Goal: Task Accomplishment & Management: Manage account settings

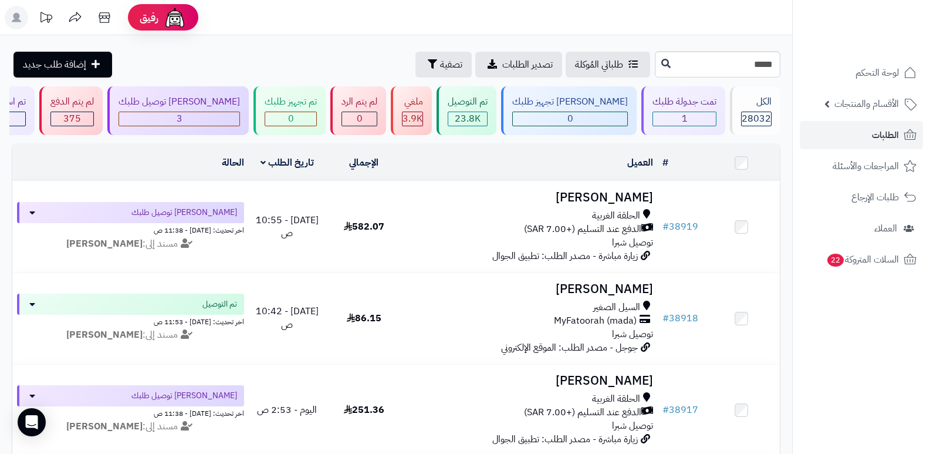
type input "*****"
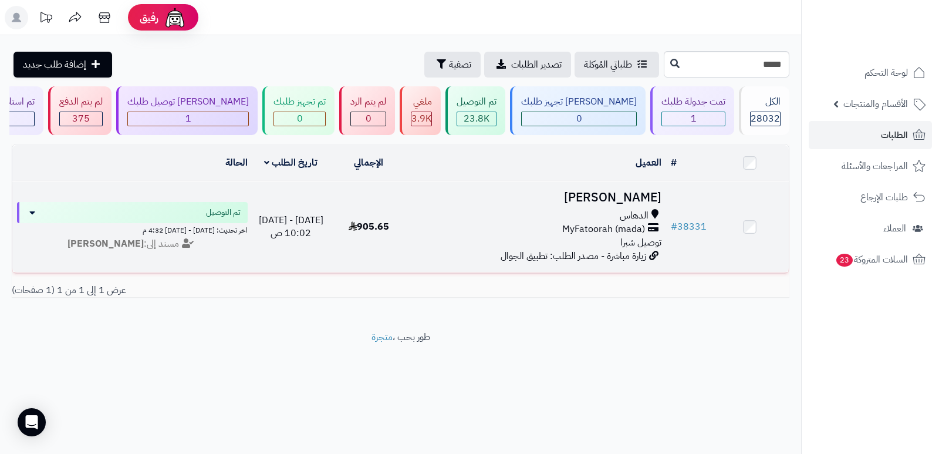
click at [644, 195] on h3 "سعيد العتيبي" at bounding box center [536, 197] width 249 height 13
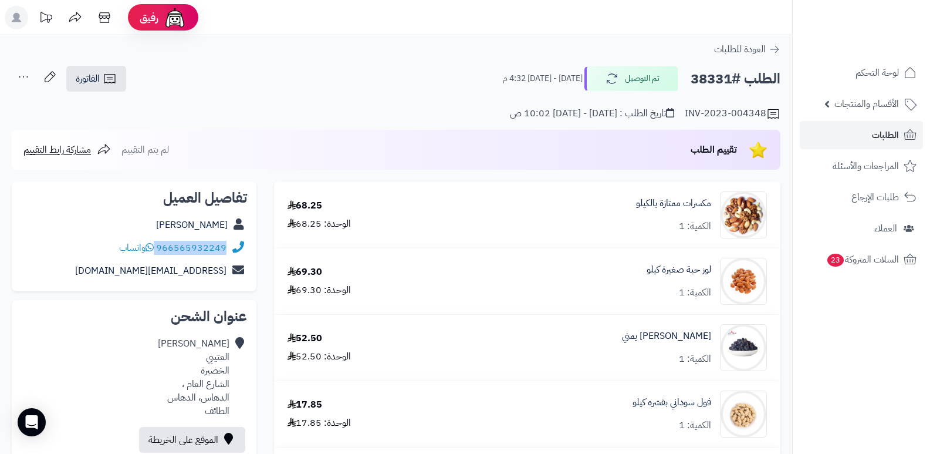
drag, startPoint x: 157, startPoint y: 247, endPoint x: 227, endPoint y: 251, distance: 70.0
click at [227, 251] on div "966565932249 واتساب" at bounding box center [134, 248] width 226 height 23
copy div "966565932249"
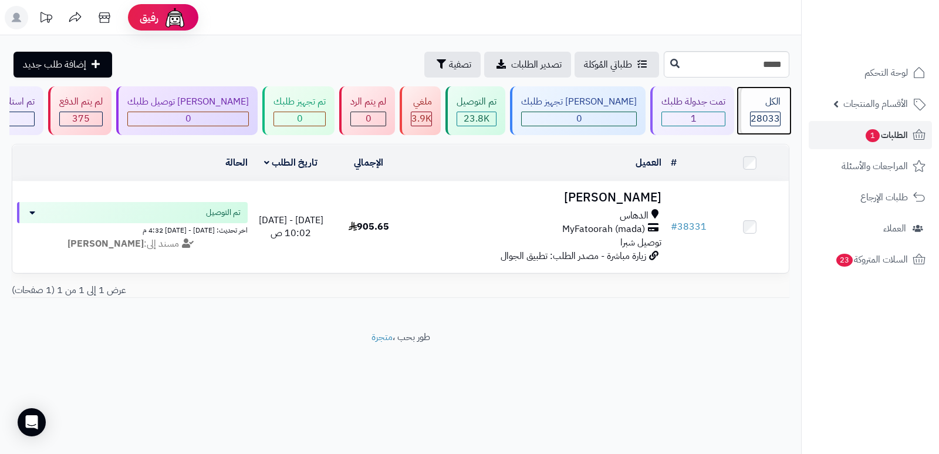
click at [767, 104] on div "الكل" at bounding box center [765, 101] width 31 height 13
click at [757, 76] on input "*****" at bounding box center [727, 64] width 126 height 26
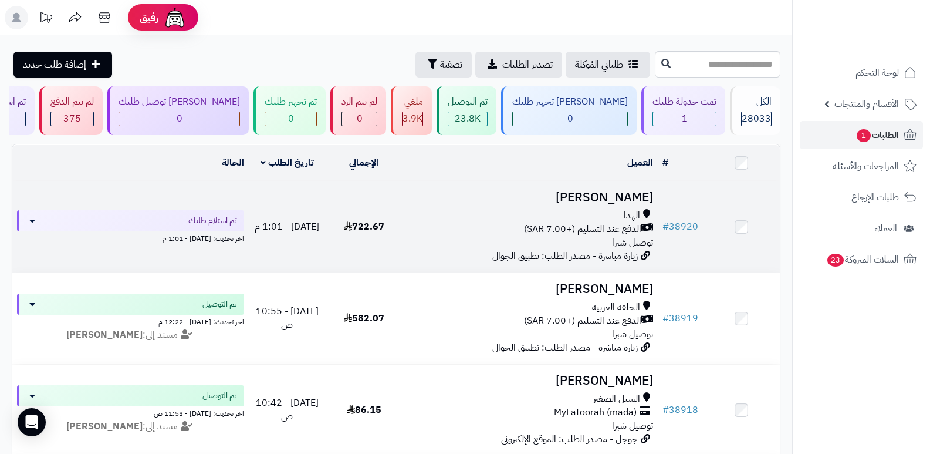
click at [619, 191] on h3 "أبو خالد خالد" at bounding box center [530, 197] width 247 height 13
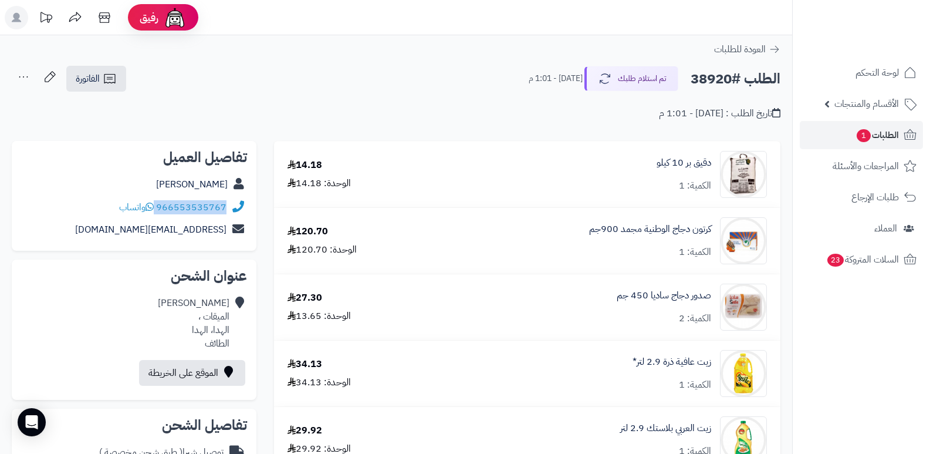
drag, startPoint x: 157, startPoint y: 207, endPoint x: 229, endPoint y: 214, distance: 73.2
click at [229, 214] on div "966553535767 واتساب" at bounding box center [134, 207] width 226 height 23
copy div "966553535767"
click at [612, 76] on button "تم استلام طلبك" at bounding box center [632, 78] width 94 height 25
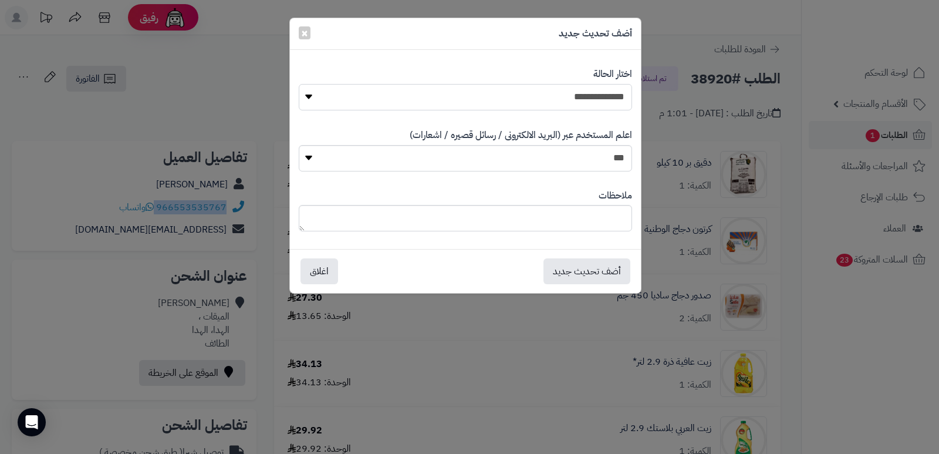
click at [603, 96] on select "**********" at bounding box center [465, 97] width 333 height 26
select select "*"
click at [299, 84] on select "**********" at bounding box center [465, 97] width 333 height 26
click at [590, 212] on textarea at bounding box center [465, 218] width 333 height 26
type textarea "****"
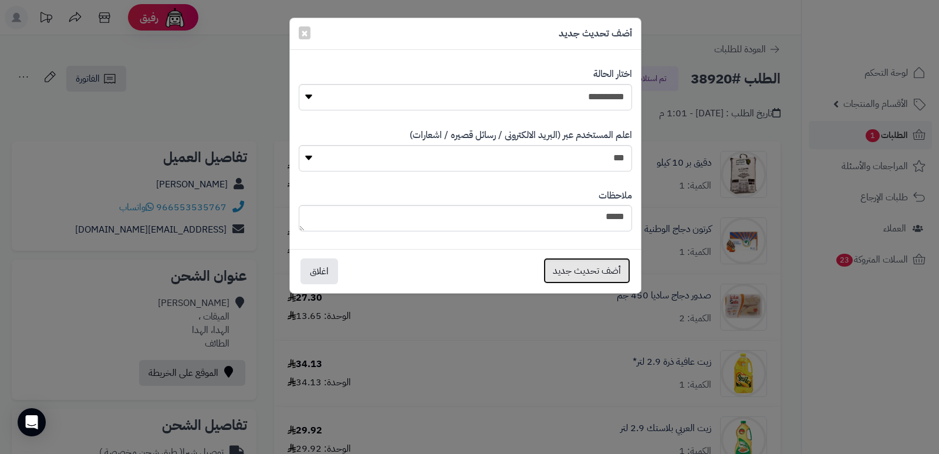
click at [575, 273] on button "أضف تحديث جديد" at bounding box center [586, 271] width 87 height 26
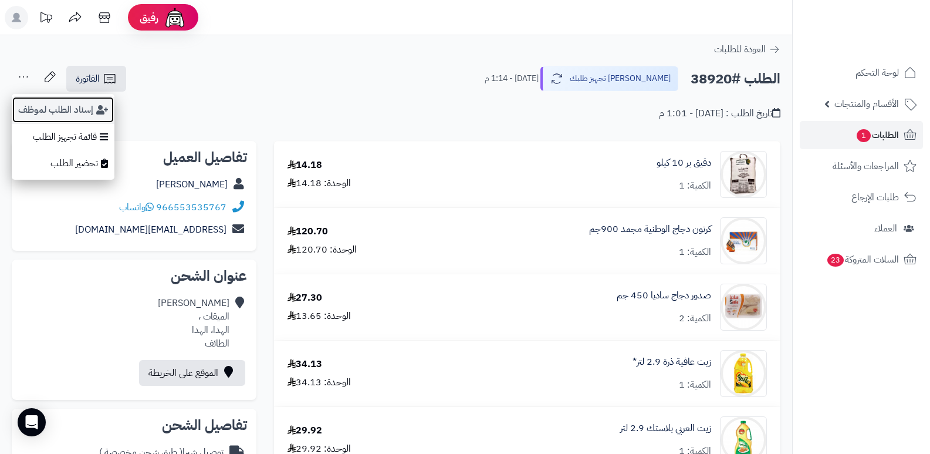
click at [43, 112] on button "إسناد الطلب لموظف" at bounding box center [63, 109] width 103 height 27
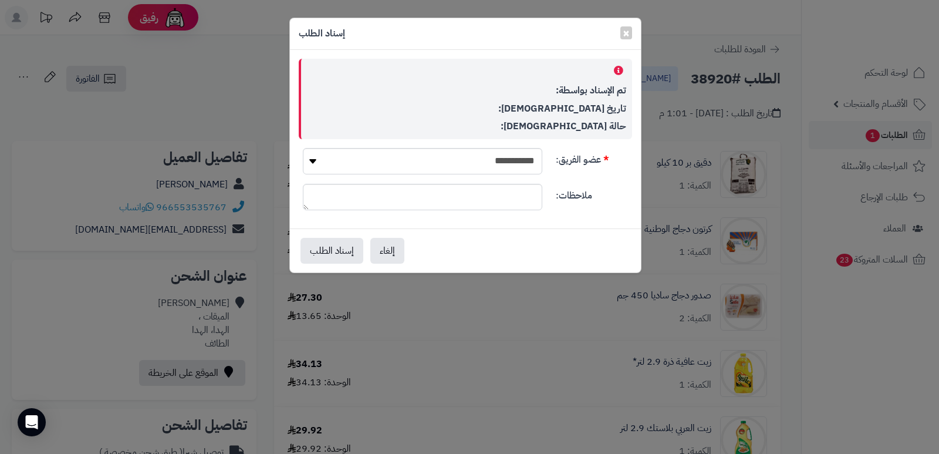
click at [427, 175] on div "**********" at bounding box center [465, 166] width 343 height 36
click at [487, 158] on select "**********" at bounding box center [422, 161] width 239 height 26
select select "**"
click at [303, 148] on select "**********" at bounding box center [422, 161] width 239 height 26
click at [312, 249] on button "إسناد الطلب" at bounding box center [332, 250] width 63 height 26
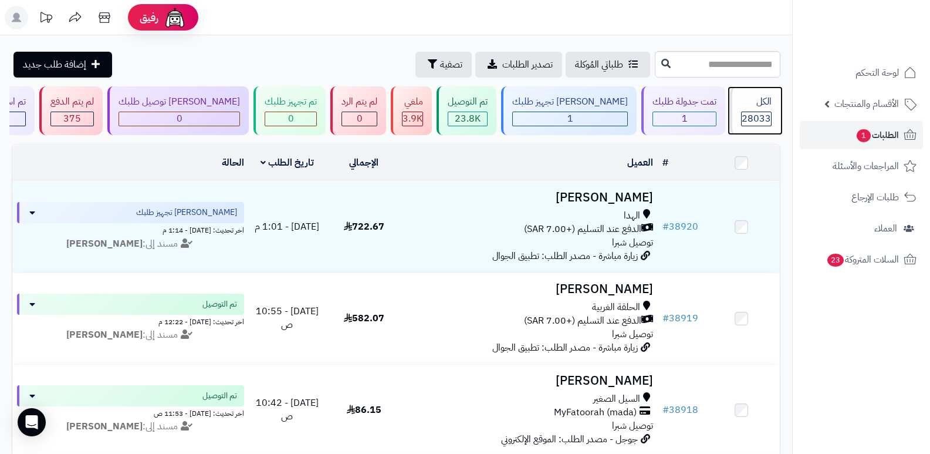
click at [775, 105] on div "الكل 28033" at bounding box center [755, 110] width 50 height 49
click at [754, 106] on div "الكل" at bounding box center [756, 101] width 31 height 13
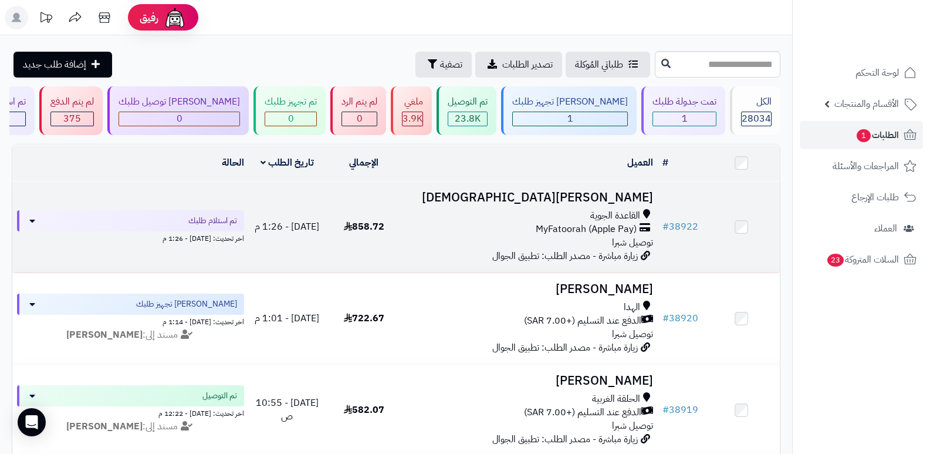
click at [620, 195] on h3 "[PERSON_NAME][DEMOGRAPHIC_DATA]" at bounding box center [530, 197] width 247 height 13
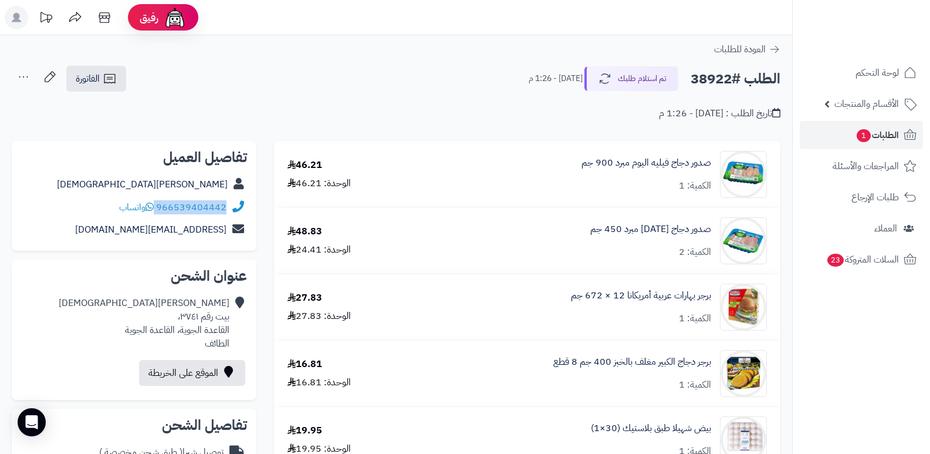
drag, startPoint x: 157, startPoint y: 205, endPoint x: 225, endPoint y: 212, distance: 69.0
click at [225, 212] on div "966539404442 واتساب" at bounding box center [172, 207] width 107 height 13
copy div "966539404442"
click at [646, 76] on button "تم استلام طلبك" at bounding box center [632, 78] width 94 height 25
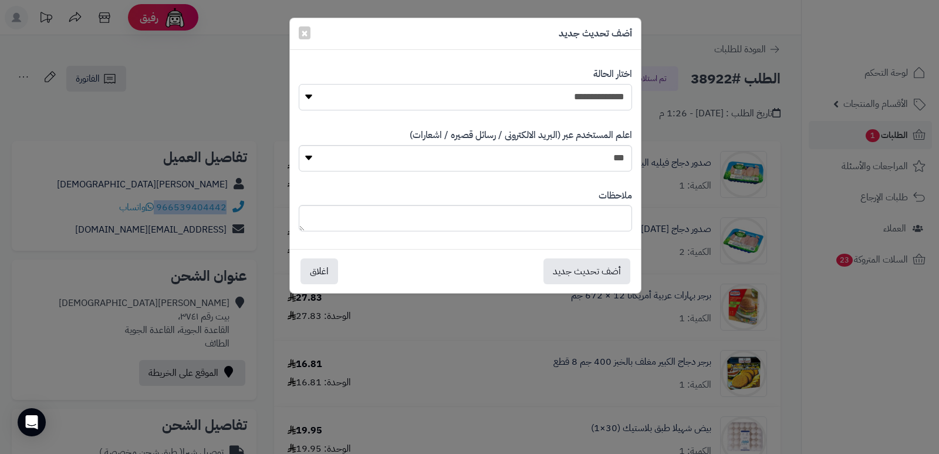
click at [570, 84] on select "**********" at bounding box center [465, 97] width 333 height 26
select select "*"
click at [299, 84] on select "**********" at bounding box center [465, 97] width 333 height 26
click at [581, 221] on textarea at bounding box center [465, 218] width 333 height 26
type textarea "****"
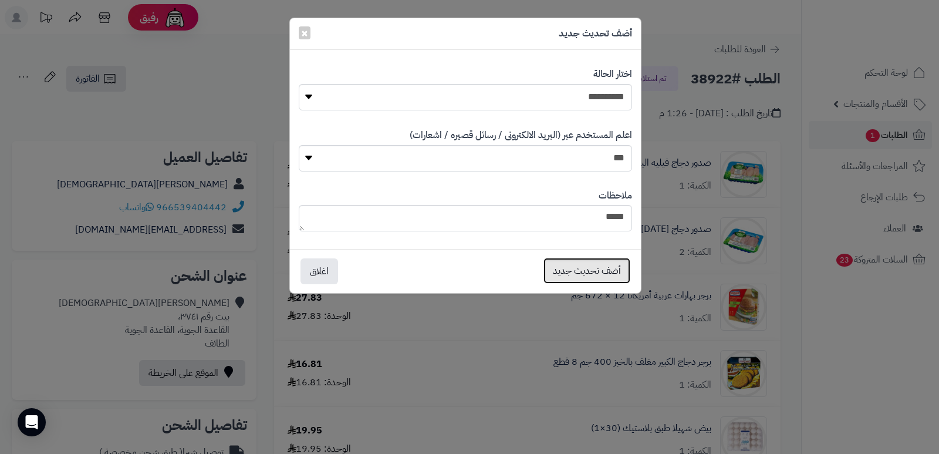
click at [610, 275] on button "أضف تحديث جديد" at bounding box center [586, 271] width 87 height 26
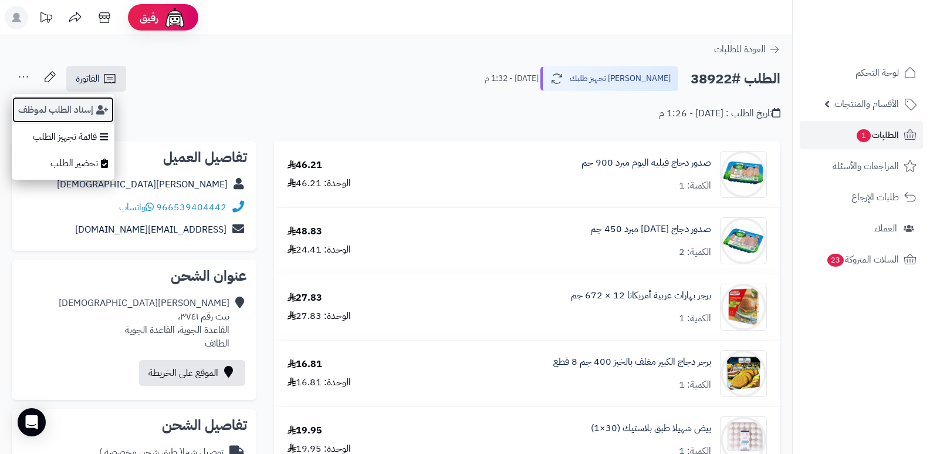
click at [56, 112] on button "إسناد الطلب لموظف" at bounding box center [63, 109] width 103 height 27
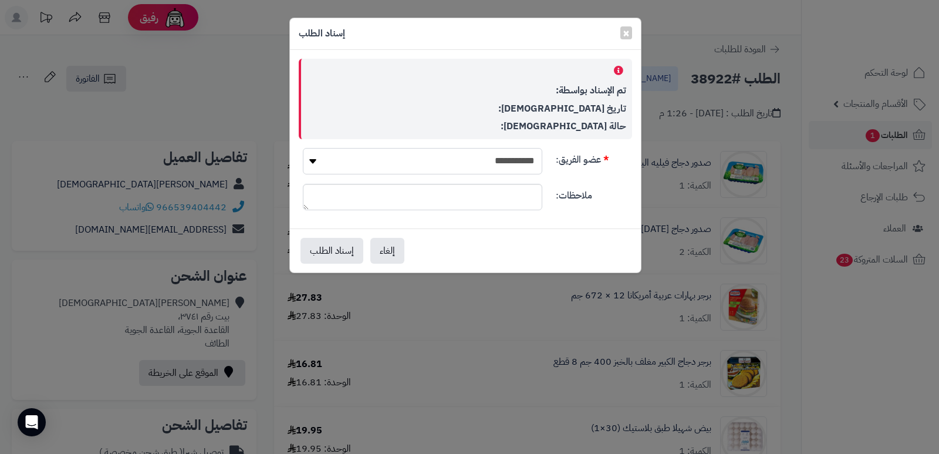
click at [490, 153] on select "**********" at bounding box center [422, 161] width 239 height 26
select select "**"
click at [303, 148] on select "**********" at bounding box center [422, 161] width 239 height 26
click at [323, 259] on button "إسناد الطلب" at bounding box center [332, 250] width 63 height 26
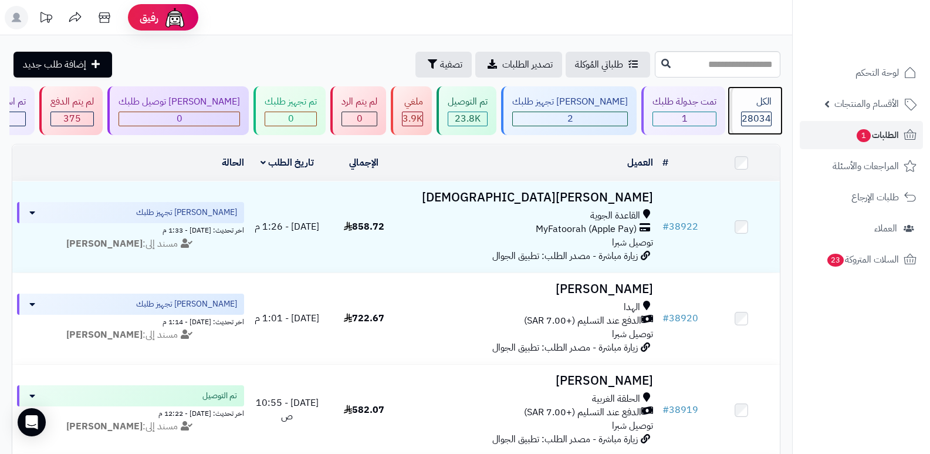
click at [762, 99] on div "الكل" at bounding box center [756, 101] width 31 height 13
click at [743, 112] on span "28034" at bounding box center [756, 119] width 29 height 14
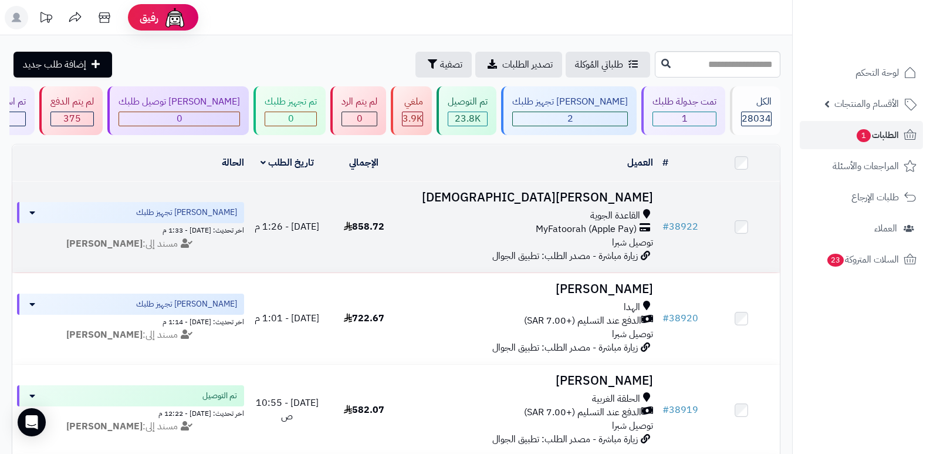
click at [617, 197] on h3 "[PERSON_NAME][DEMOGRAPHIC_DATA]" at bounding box center [530, 197] width 247 height 13
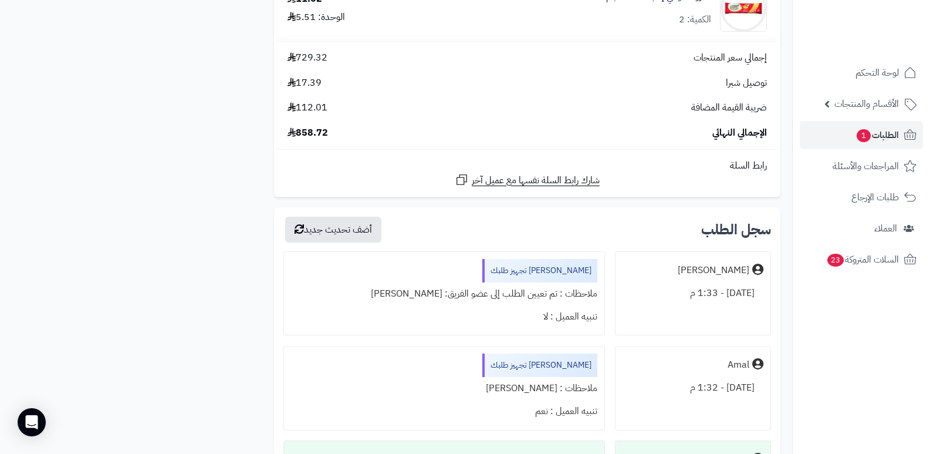
scroll to position [2524, 0]
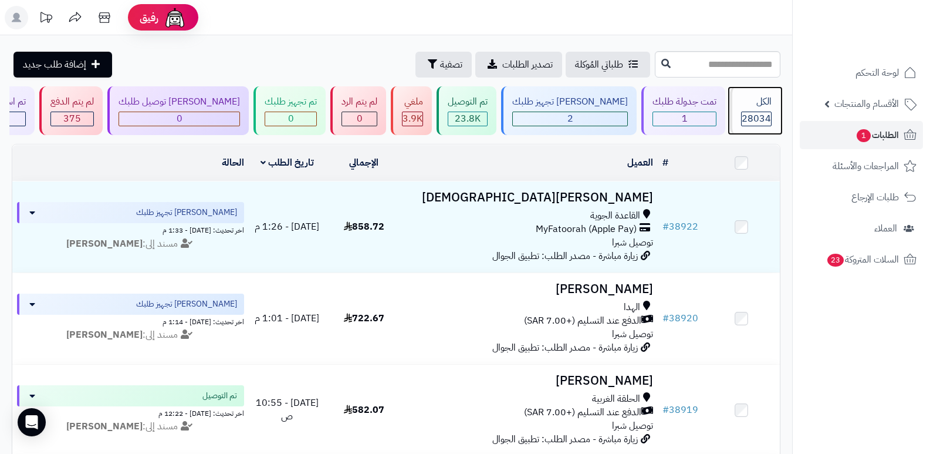
click at [762, 95] on div "الكل" at bounding box center [756, 101] width 31 height 13
click at [755, 102] on div "الكل" at bounding box center [756, 101] width 31 height 13
click at [748, 110] on div "الكل 28034" at bounding box center [755, 110] width 50 height 49
click at [762, 103] on div "الكل" at bounding box center [756, 101] width 31 height 13
click at [748, 106] on div "الكل" at bounding box center [756, 101] width 31 height 13
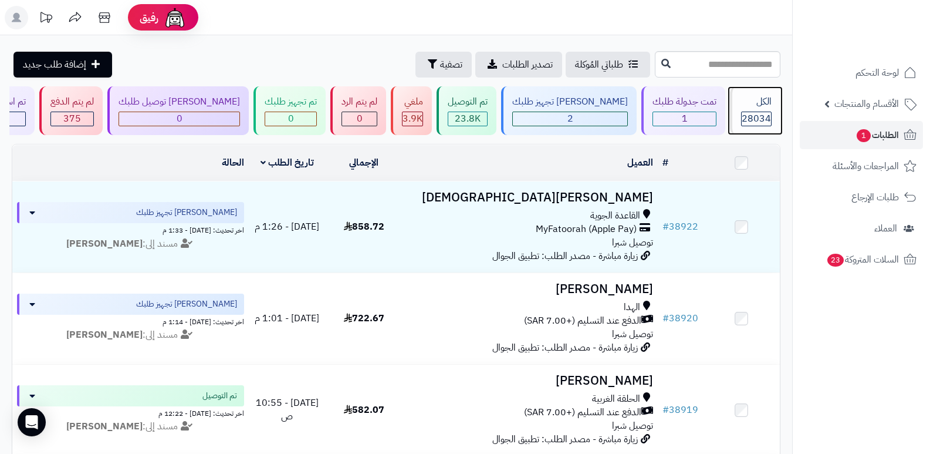
click at [757, 107] on div "الكل" at bounding box center [756, 101] width 31 height 13
click at [775, 108] on div "الكل 28034" at bounding box center [755, 110] width 50 height 49
click at [750, 116] on span "28034" at bounding box center [756, 119] width 29 height 14
click at [753, 113] on span "28034" at bounding box center [756, 119] width 29 height 14
click at [760, 110] on div "الكل 28034" at bounding box center [755, 110] width 50 height 49
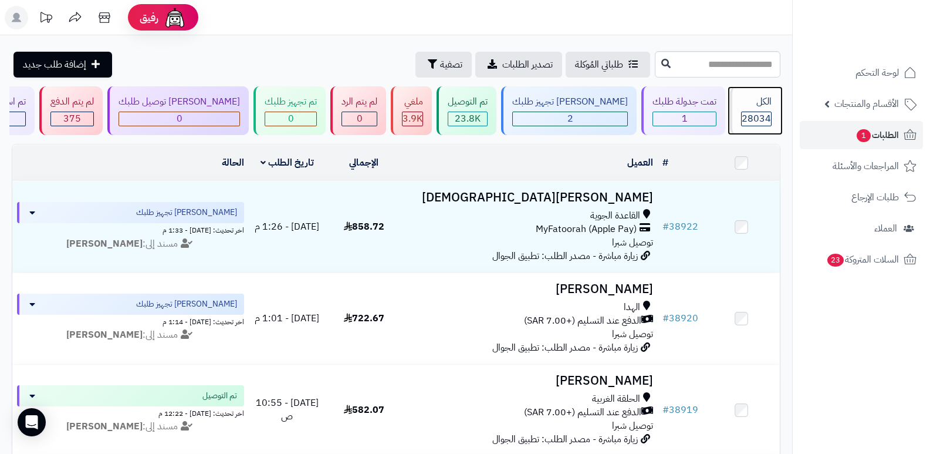
click at [760, 110] on div "الكل 28034" at bounding box center [755, 110] width 50 height 49
click at [749, 117] on span "28034" at bounding box center [756, 119] width 29 height 14
click at [748, 125] on span "28034" at bounding box center [756, 119] width 29 height 14
click at [752, 110] on div "الكل 28034" at bounding box center [755, 110] width 50 height 49
click at [750, 112] on span "28034" at bounding box center [756, 119] width 29 height 14
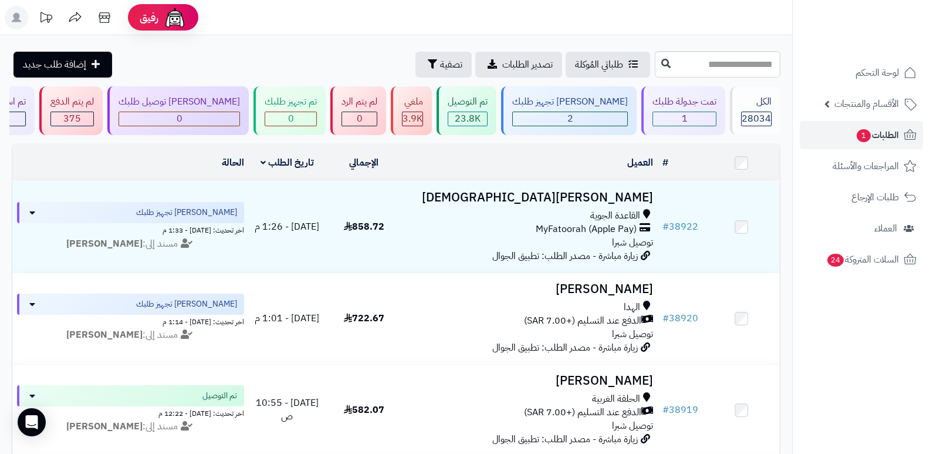
click at [742, 107] on div "الكل" at bounding box center [756, 101] width 31 height 13
click at [761, 114] on span "28034" at bounding box center [756, 119] width 29 height 14
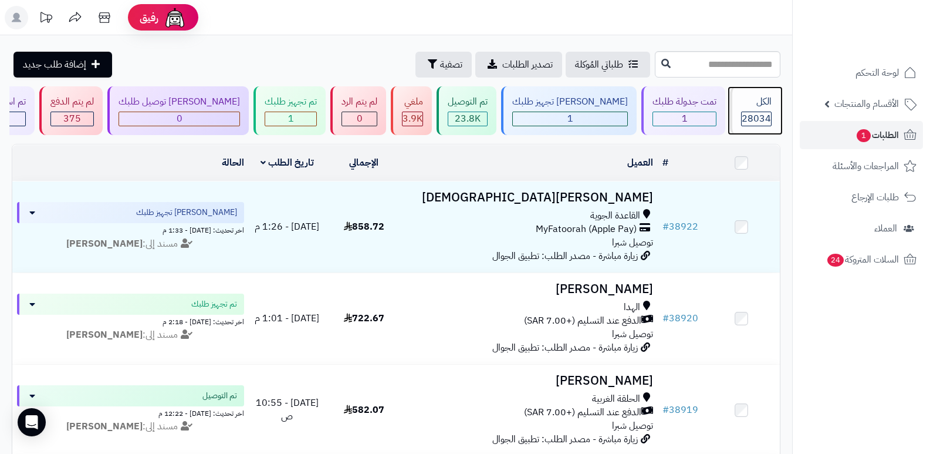
click at [750, 116] on span "28034" at bounding box center [756, 119] width 29 height 14
click at [728, 113] on link "الكل 28034" at bounding box center [755, 110] width 55 height 49
click at [747, 119] on span "28034" at bounding box center [756, 119] width 29 height 14
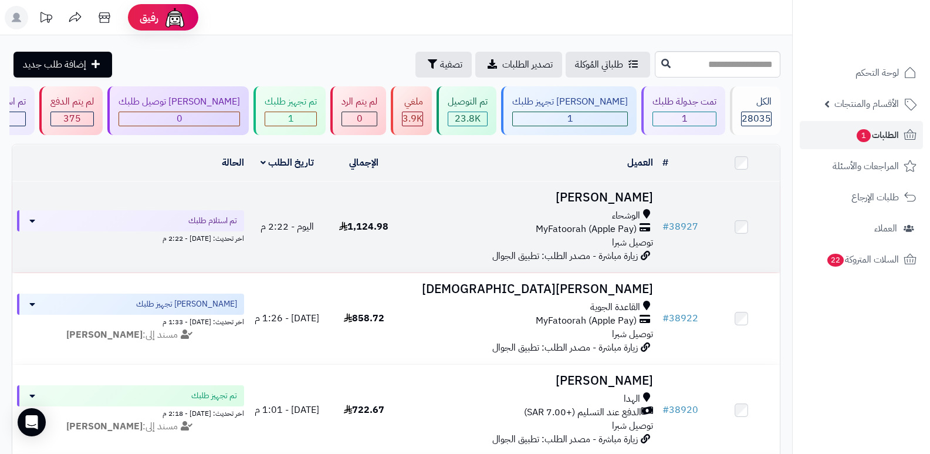
click at [633, 204] on h3 "[PERSON_NAME]" at bounding box center [530, 197] width 247 height 13
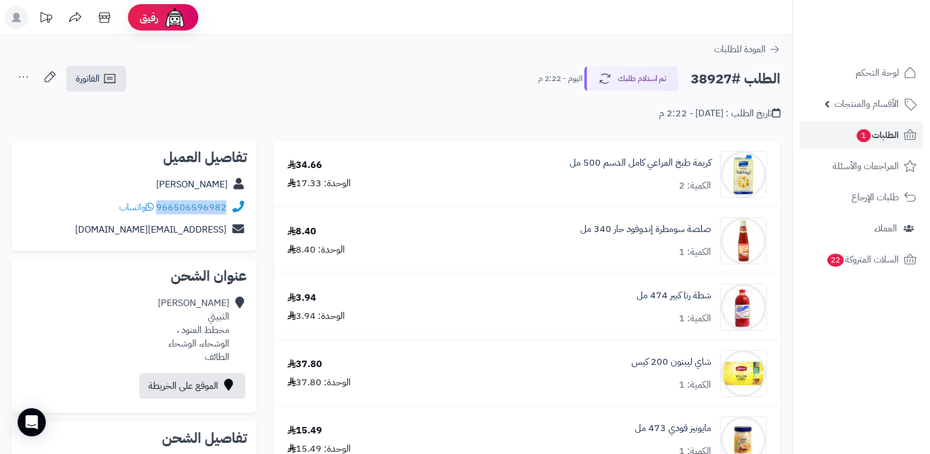
drag, startPoint x: 158, startPoint y: 206, endPoint x: 231, endPoint y: 212, distance: 73.7
click at [231, 212] on div "966506596982 واتساب" at bounding box center [134, 207] width 226 height 23
copy div "966506596982"
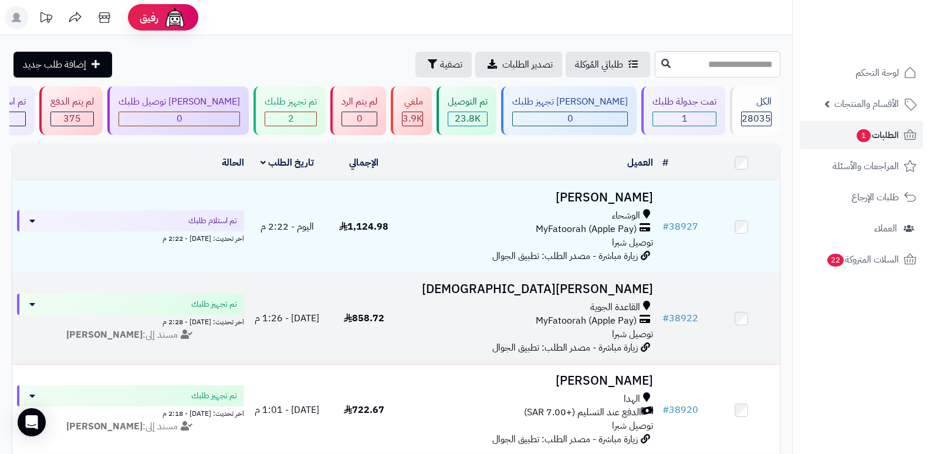
click at [632, 291] on h3 "[PERSON_NAME][DEMOGRAPHIC_DATA]" at bounding box center [530, 288] width 247 height 13
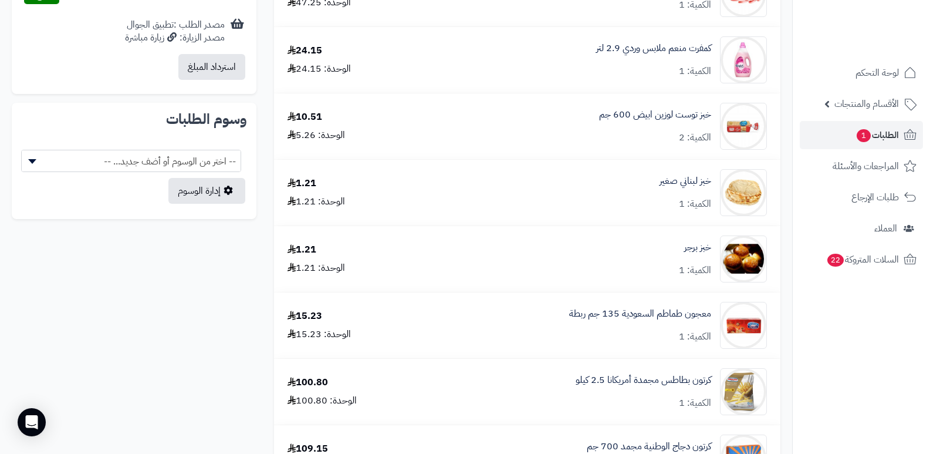
scroll to position [528, 0]
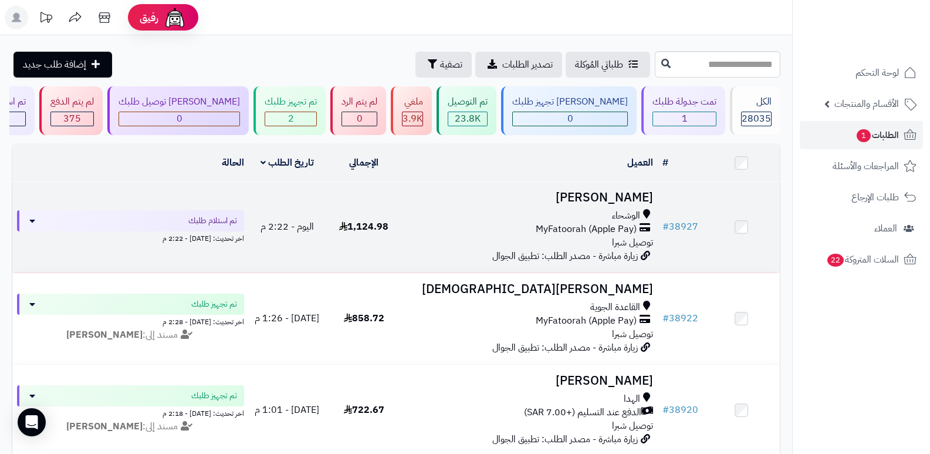
click at [612, 195] on h3 "[PERSON_NAME]" at bounding box center [530, 197] width 247 height 13
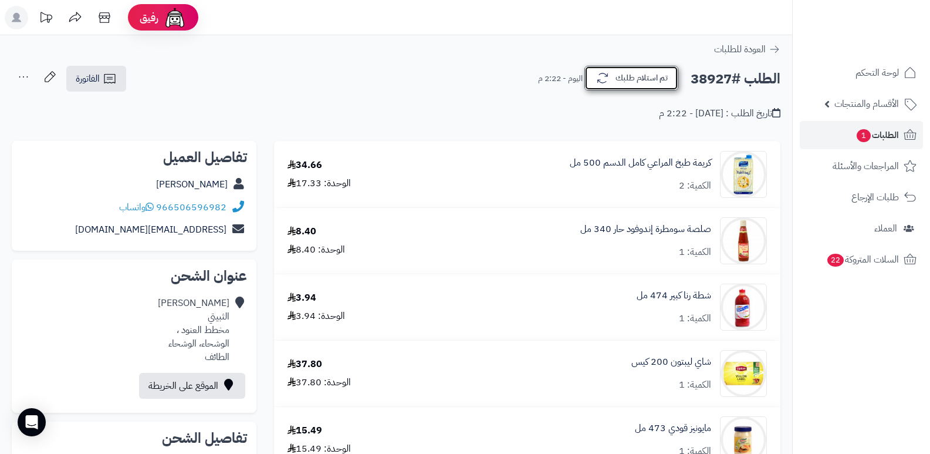
click at [658, 66] on button "تم استلام طلبك" at bounding box center [632, 78] width 94 height 25
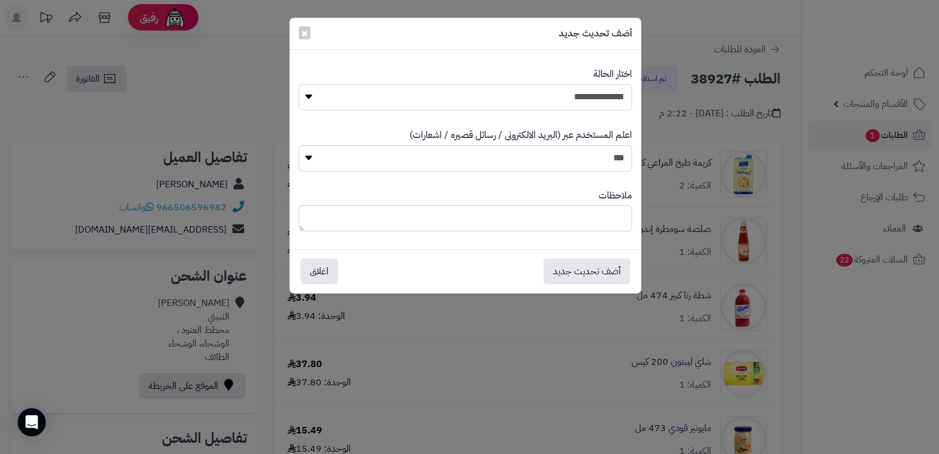
click at [615, 96] on select "**********" at bounding box center [465, 97] width 333 height 26
select select "*"
click at [299, 84] on select "**********" at bounding box center [465, 97] width 333 height 26
click at [613, 220] on textarea at bounding box center [465, 218] width 333 height 26
type textarea "**********"
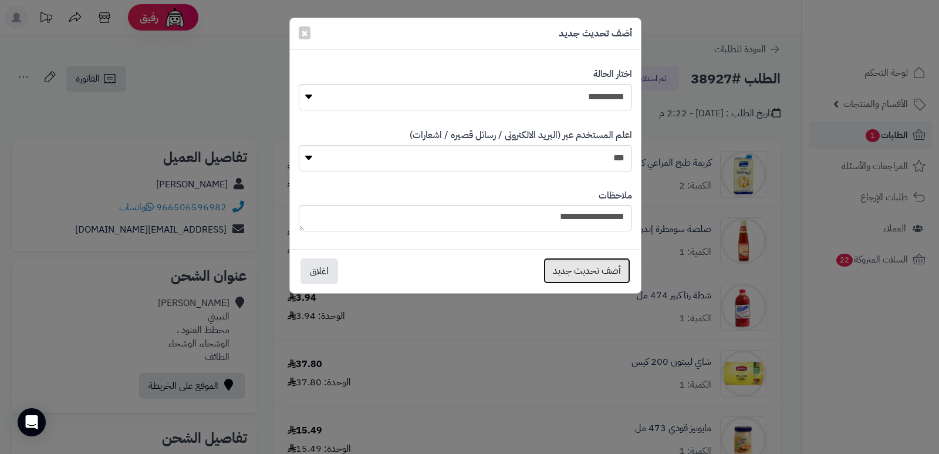
click at [594, 273] on button "أضف تحديث جديد" at bounding box center [586, 271] width 87 height 26
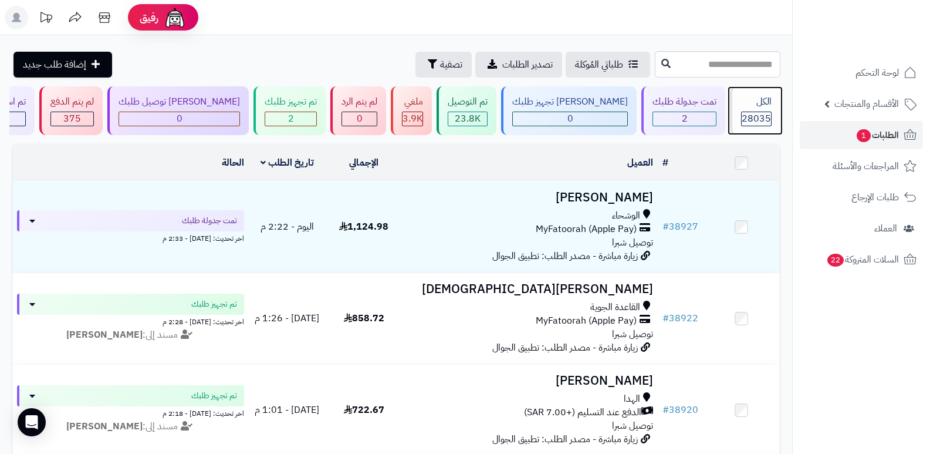
click at [750, 106] on div "الكل" at bounding box center [756, 101] width 31 height 13
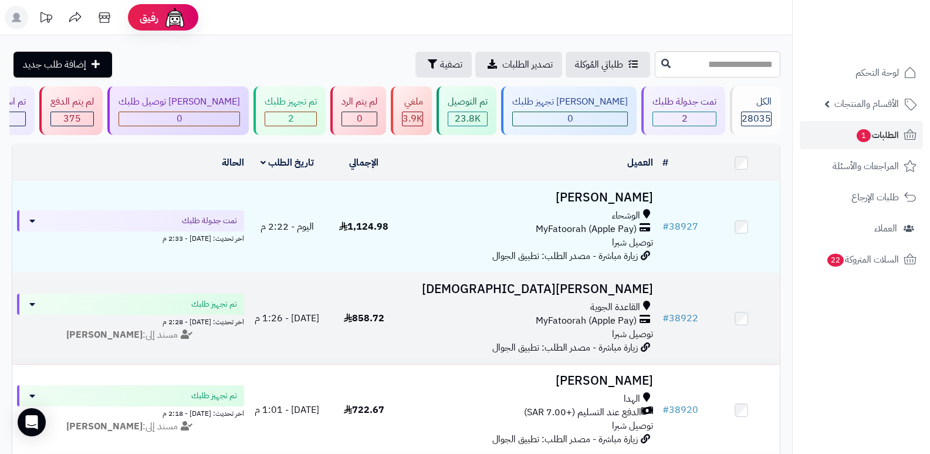
click at [629, 288] on h3 "[PERSON_NAME][DEMOGRAPHIC_DATA]" at bounding box center [530, 288] width 247 height 13
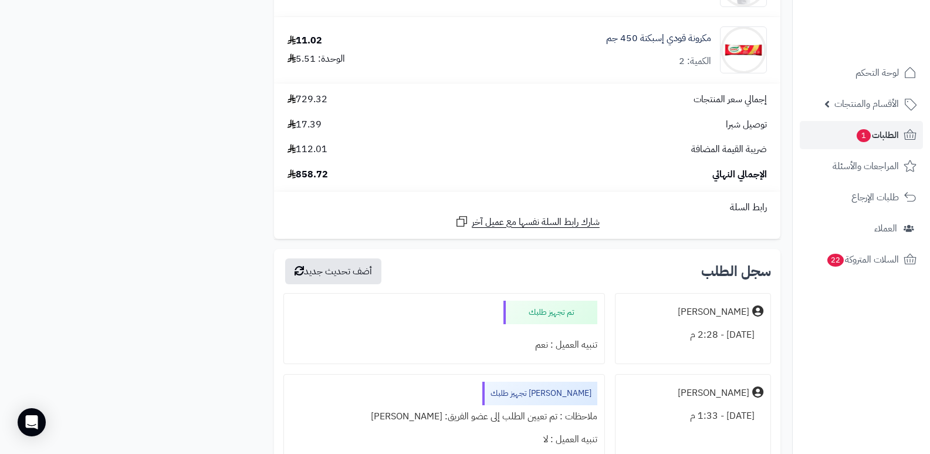
scroll to position [2289, 0]
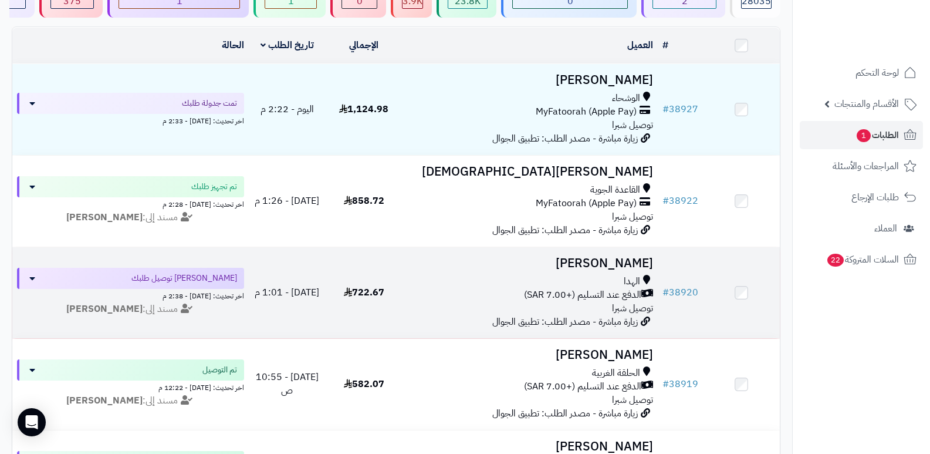
scroll to position [176, 0]
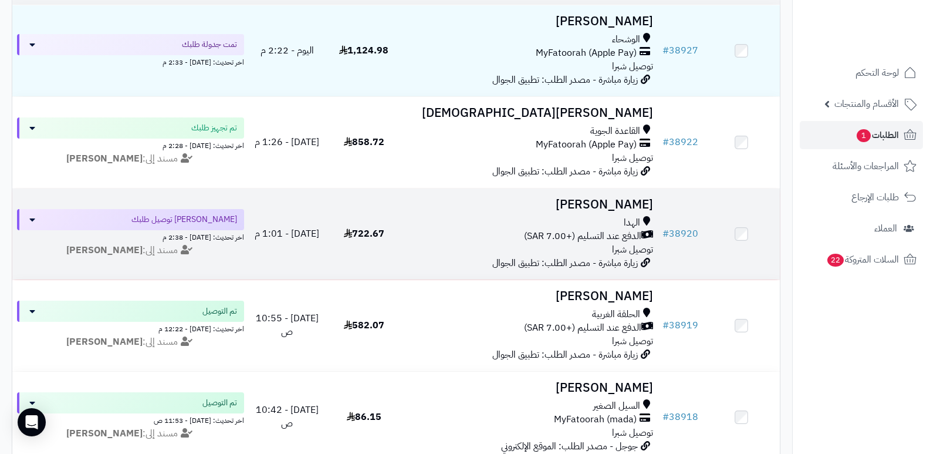
click at [636, 198] on h3 "[PERSON_NAME]" at bounding box center [530, 204] width 247 height 13
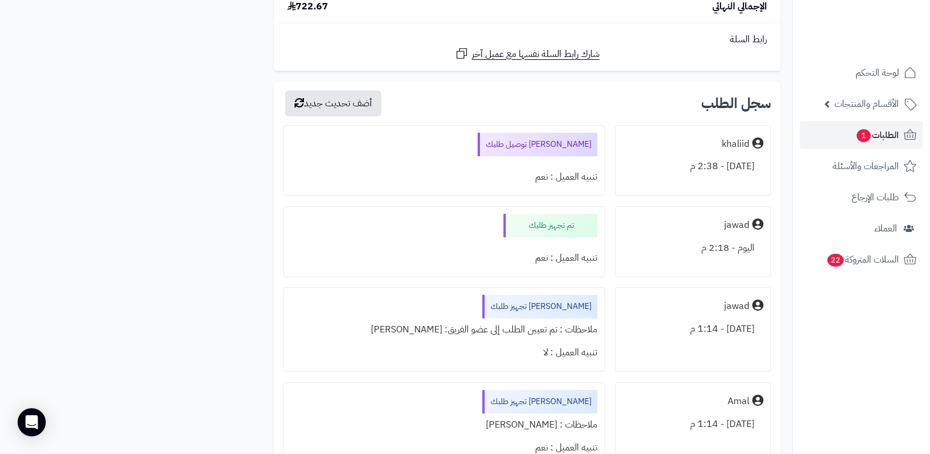
scroll to position [2817, 0]
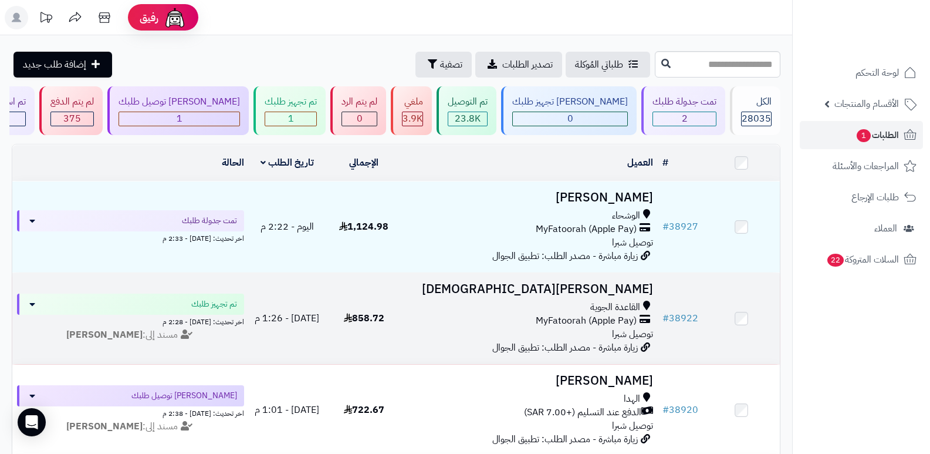
click at [631, 285] on h3 "[PERSON_NAME][DEMOGRAPHIC_DATA]" at bounding box center [530, 288] width 247 height 13
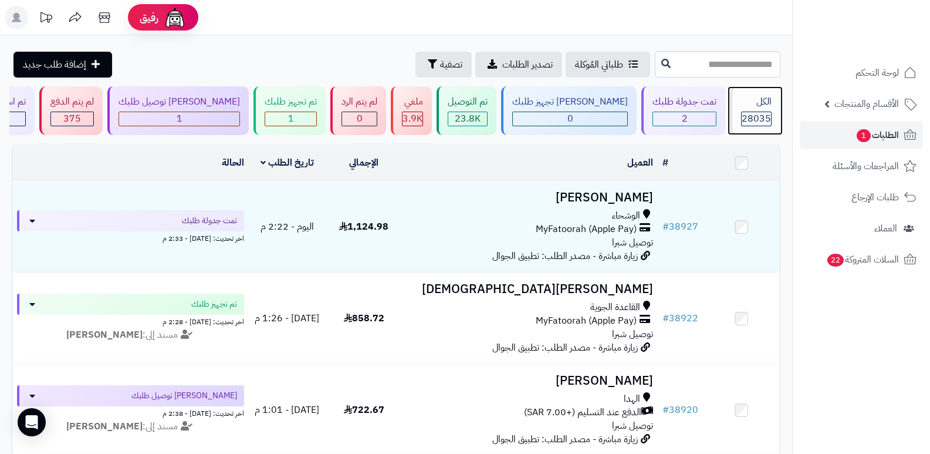
click at [759, 122] on span "28035" at bounding box center [756, 119] width 29 height 14
click at [748, 124] on span "28035" at bounding box center [756, 119] width 29 height 14
click at [758, 116] on span "28035" at bounding box center [756, 119] width 29 height 14
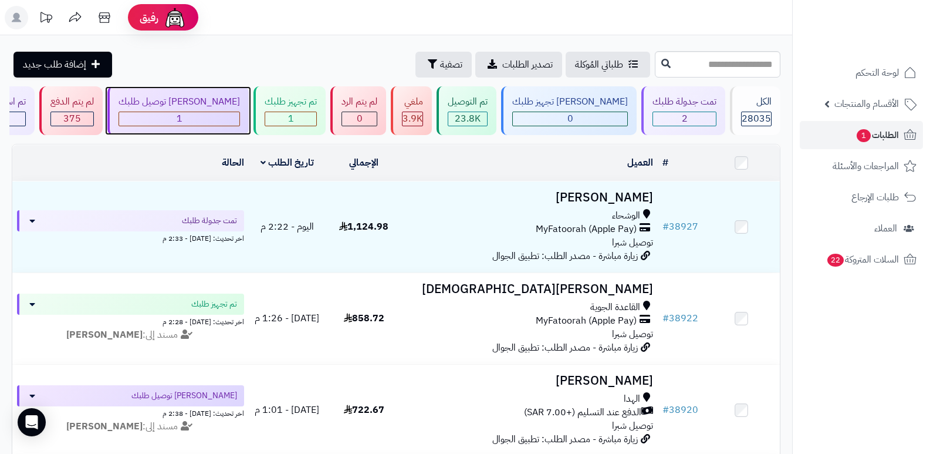
click at [240, 112] on div "1" at bounding box center [179, 119] width 121 height 15
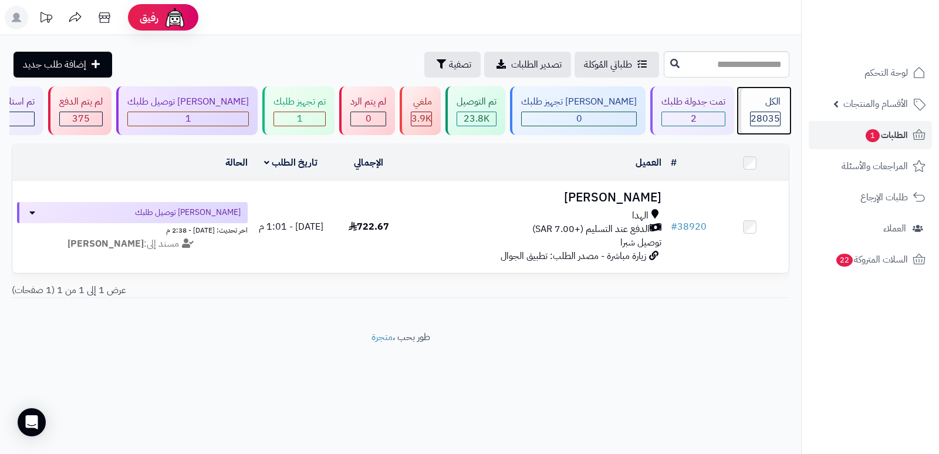
click at [769, 102] on div "الكل" at bounding box center [765, 101] width 31 height 13
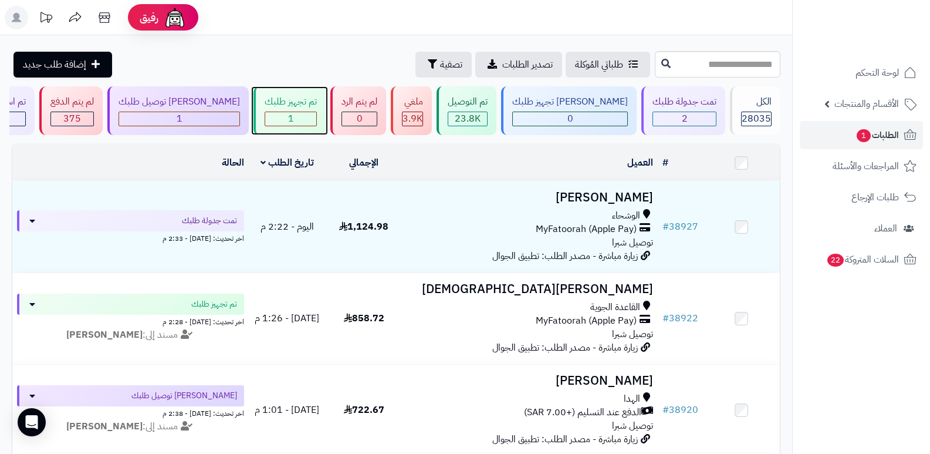
click at [298, 120] on div "1" at bounding box center [290, 118] width 51 height 13
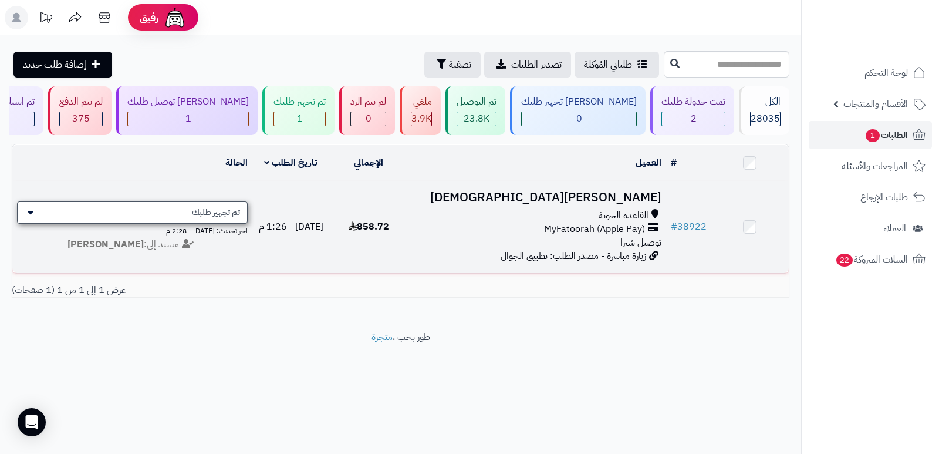
click at [208, 207] on span "تم تجهيز طلبك" at bounding box center [216, 213] width 48 height 12
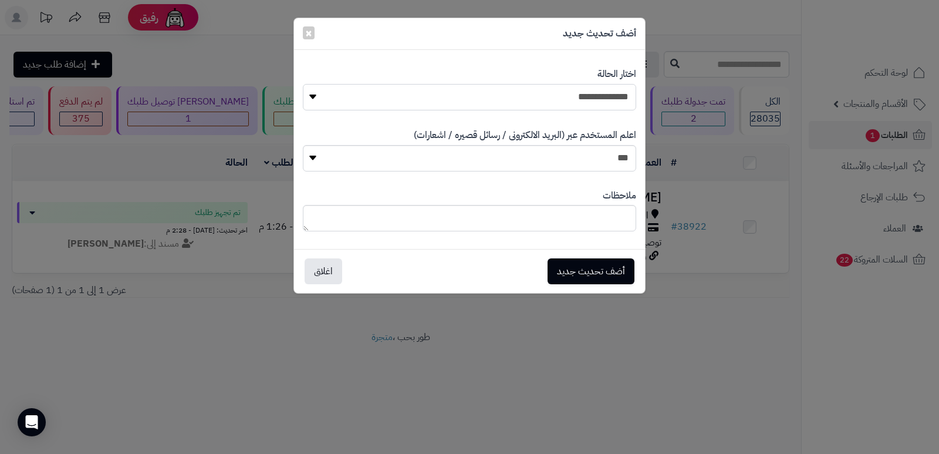
click at [611, 99] on select "**********" at bounding box center [469, 97] width 333 height 26
select select "**"
click at [303, 84] on select "**********" at bounding box center [469, 97] width 333 height 26
click at [613, 212] on textarea at bounding box center [469, 218] width 333 height 26
type textarea "*****"
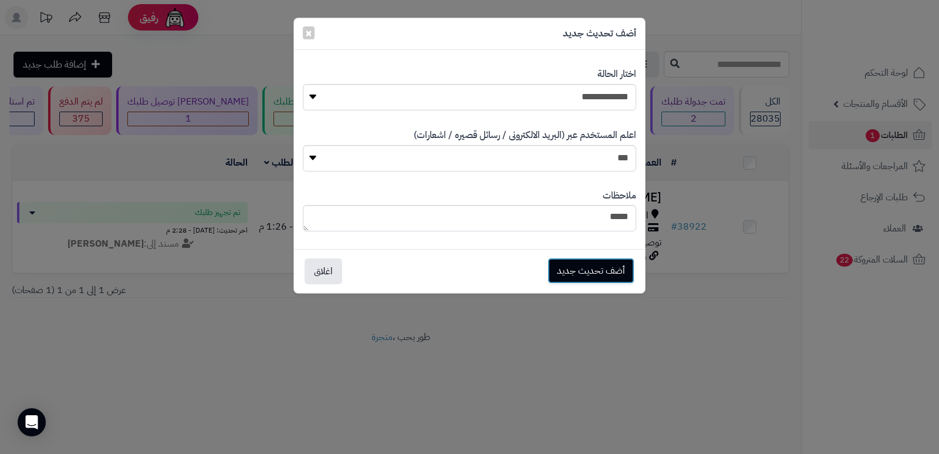
click at [596, 267] on button "أضف تحديث جديد" at bounding box center [591, 271] width 87 height 26
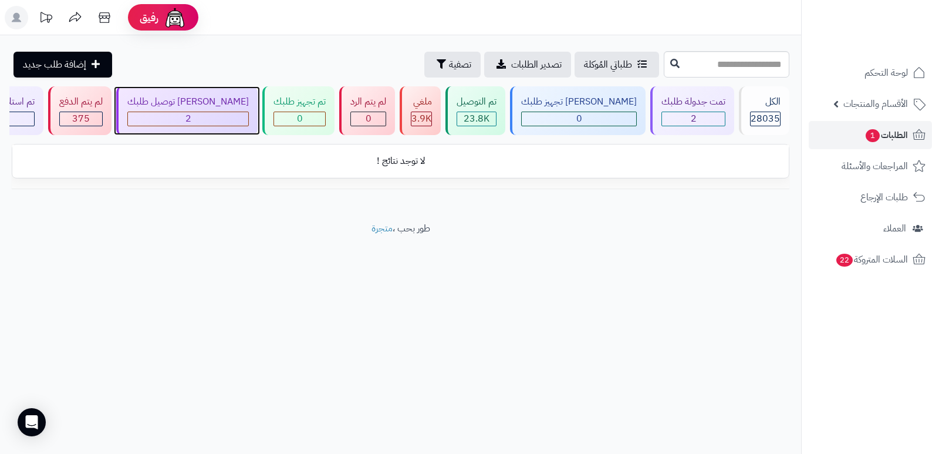
click at [205, 112] on div "2" at bounding box center [188, 118] width 120 height 13
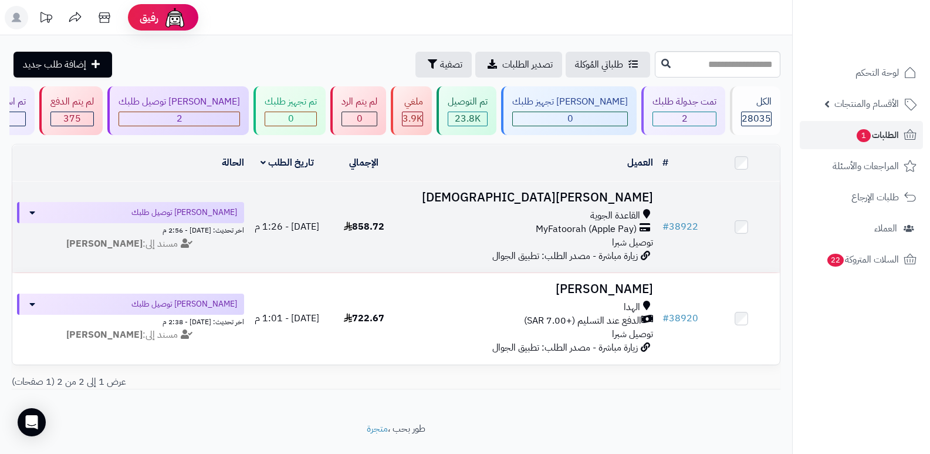
click at [633, 194] on h3 "[PERSON_NAME][DEMOGRAPHIC_DATA]" at bounding box center [530, 197] width 247 height 13
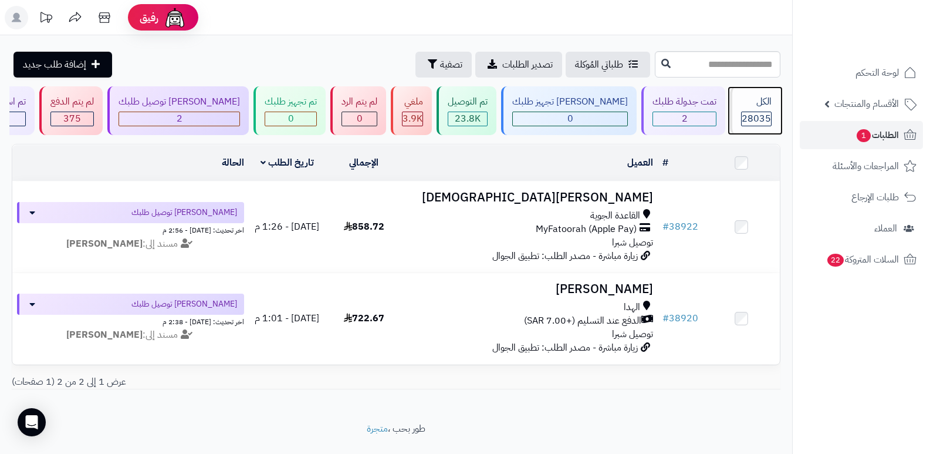
click at [742, 107] on div "الكل" at bounding box center [756, 101] width 31 height 13
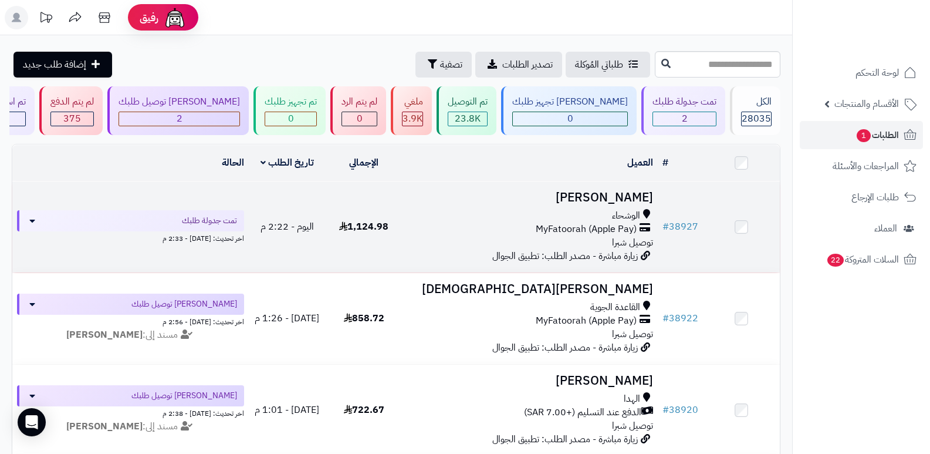
click at [604, 199] on h3 "احمد الثبيتي" at bounding box center [530, 197] width 247 height 13
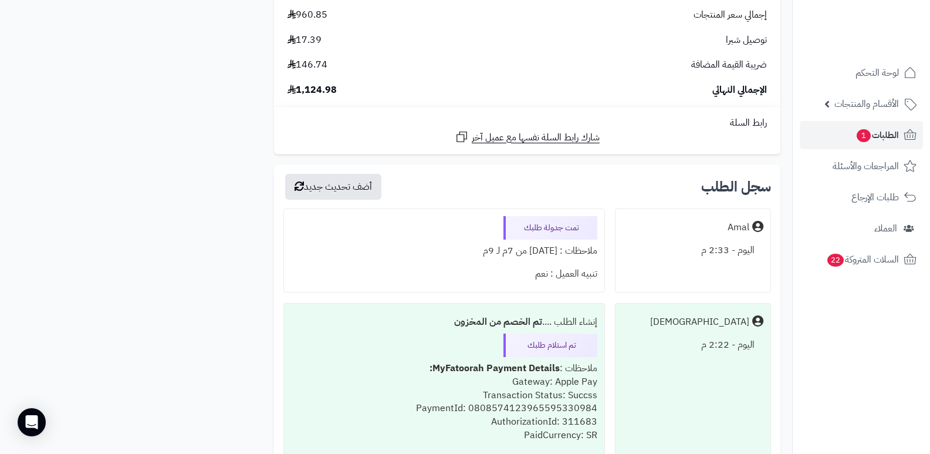
scroll to position [2523, 0]
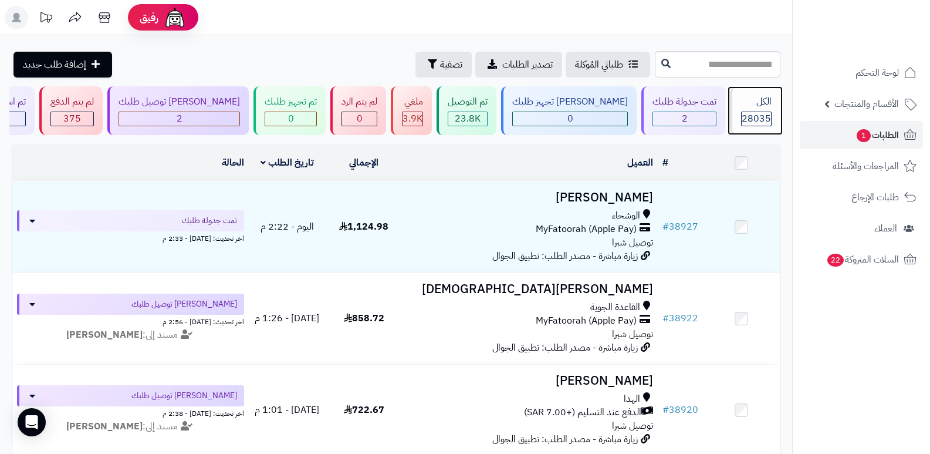
click at [749, 118] on span "28035" at bounding box center [756, 119] width 29 height 14
click at [741, 103] on div "الكل" at bounding box center [756, 101] width 31 height 13
click at [767, 123] on span "28035" at bounding box center [756, 119] width 29 height 14
click at [740, 109] on div "الكل 28035" at bounding box center [755, 110] width 50 height 49
click at [754, 114] on span "28035" at bounding box center [756, 119] width 29 height 14
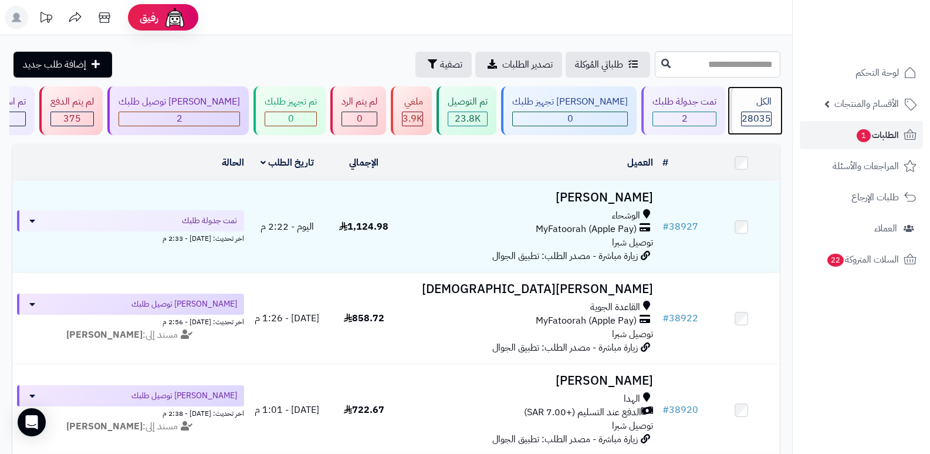
click at [752, 120] on span "28035" at bounding box center [756, 119] width 29 height 14
click at [671, 8] on header "رفيق ! الطلبات معالجة مكتمل إرجاع المنتجات العملاء المتواجدون الان 28749 عملاء …" at bounding box center [465, 17] width 930 height 35
click at [748, 113] on span "28035" at bounding box center [756, 119] width 29 height 14
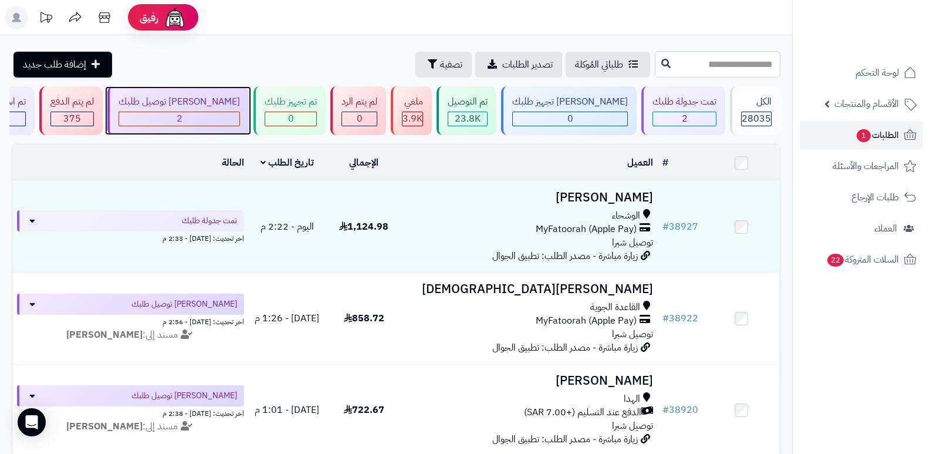
click at [239, 113] on div "2" at bounding box center [179, 118] width 120 height 13
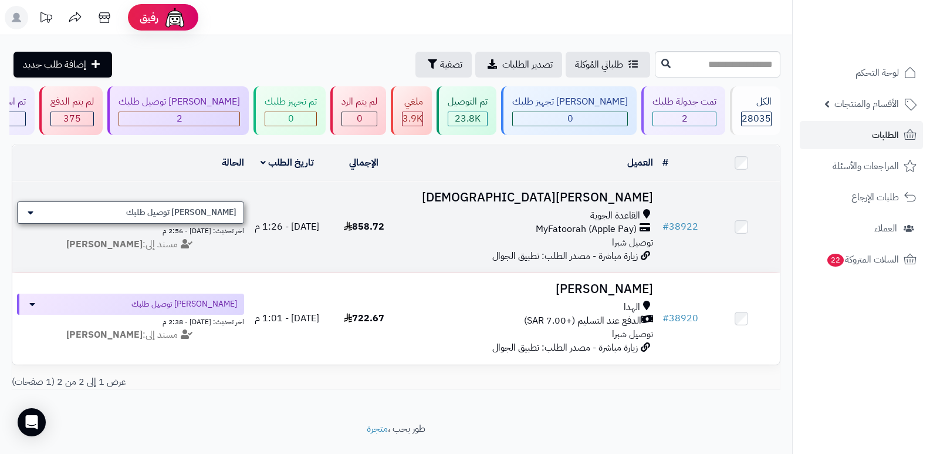
click at [193, 209] on span "[PERSON_NAME] توصيل طلبك" at bounding box center [181, 213] width 110 height 12
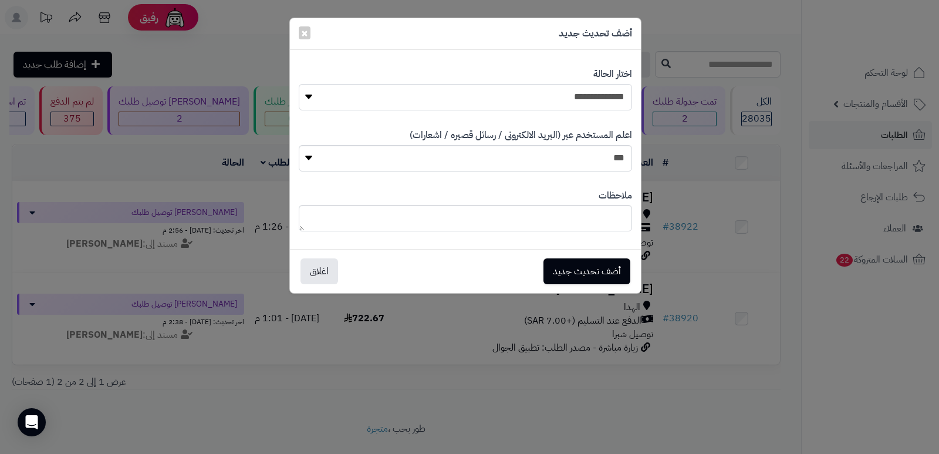
click at [565, 100] on select "**********" at bounding box center [465, 97] width 333 height 26
select select "*"
click at [299, 84] on select "**********" at bounding box center [465, 97] width 333 height 26
click at [602, 272] on button "أضف تحديث جديد" at bounding box center [586, 271] width 87 height 26
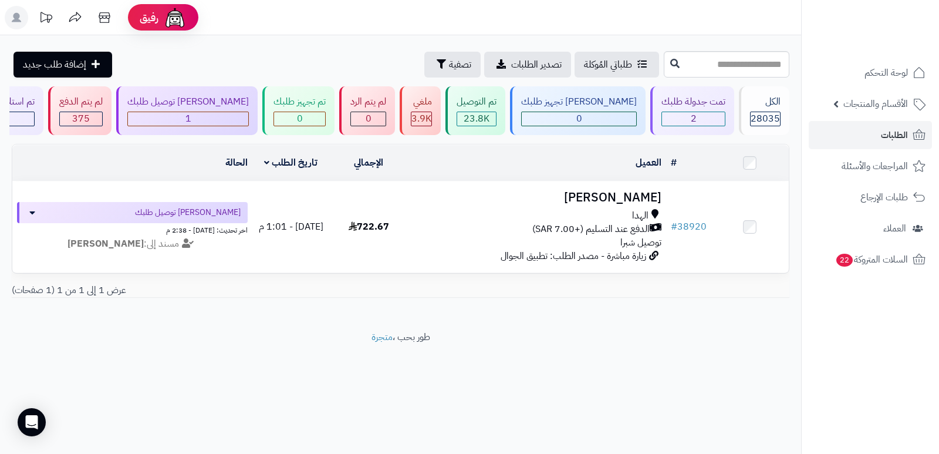
click at [526, 409] on div "رفيق ! 0 الطلبات معالجة مكتمل إرجاع المنتجات العملاء المتواجدون الان 28749 عملا…" at bounding box center [469, 227] width 939 height 454
click at [610, 15] on header "رفيق ! 0 الطلبات معالجة مكتمل إرجاع المنتجات العملاء المتواجدون الان 28749 عملا…" at bounding box center [469, 17] width 939 height 35
click at [765, 109] on div "الكل 28035" at bounding box center [764, 110] width 50 height 49
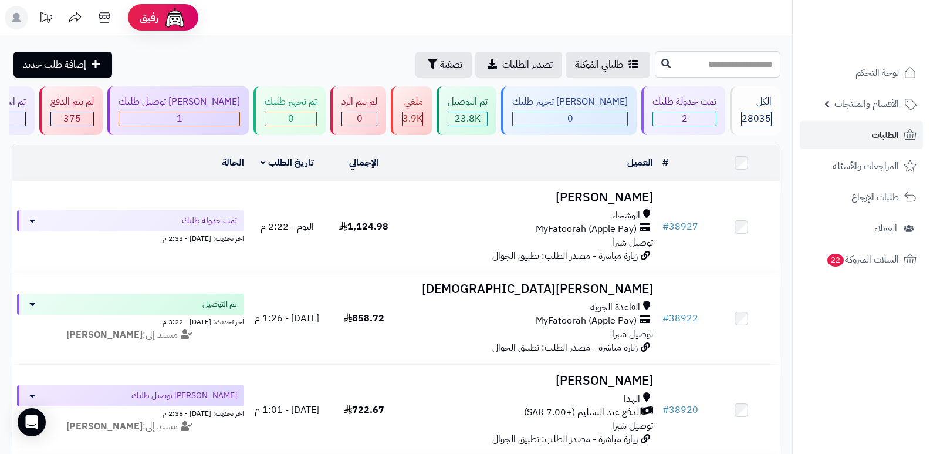
click at [583, 6] on header "رفيق ! الطلبات معالجة مكتمل إرجاع المنتجات العملاء المتواجدون الان 28749 عملاء …" at bounding box center [465, 17] width 930 height 35
click at [761, 121] on span "28035" at bounding box center [756, 119] width 29 height 14
click at [636, 33] on header "رفيق ! الطلبات معالجة مكتمل إرجاع المنتجات العملاء المتواجدون الان 28749 عملاء …" at bounding box center [465, 17] width 930 height 35
click at [763, 107] on div "الكل" at bounding box center [756, 101] width 31 height 13
click at [754, 116] on span "28035" at bounding box center [756, 119] width 29 height 14
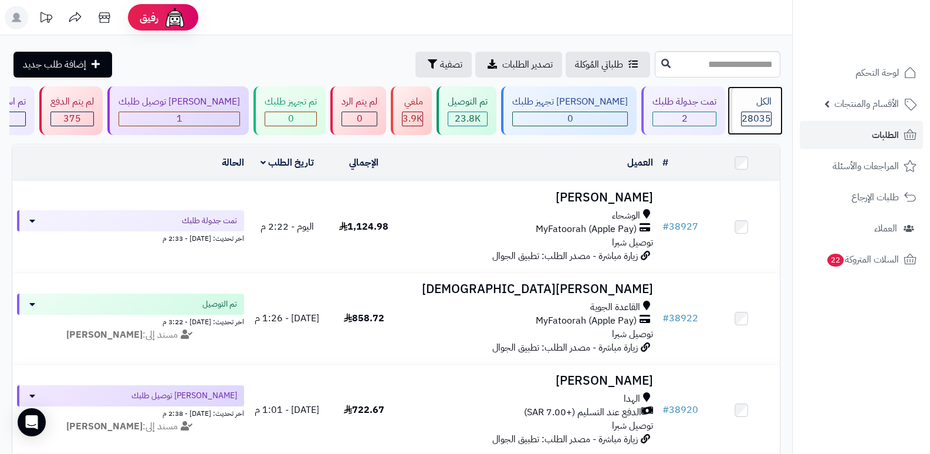
click at [745, 102] on div "الكل" at bounding box center [756, 101] width 31 height 13
click at [742, 103] on div "الكل" at bounding box center [756, 101] width 31 height 13
click at [768, 106] on div "الكل" at bounding box center [756, 101] width 31 height 13
click at [757, 104] on div "الكل" at bounding box center [756, 101] width 31 height 13
click at [756, 93] on div "الكل 28035" at bounding box center [755, 110] width 50 height 49
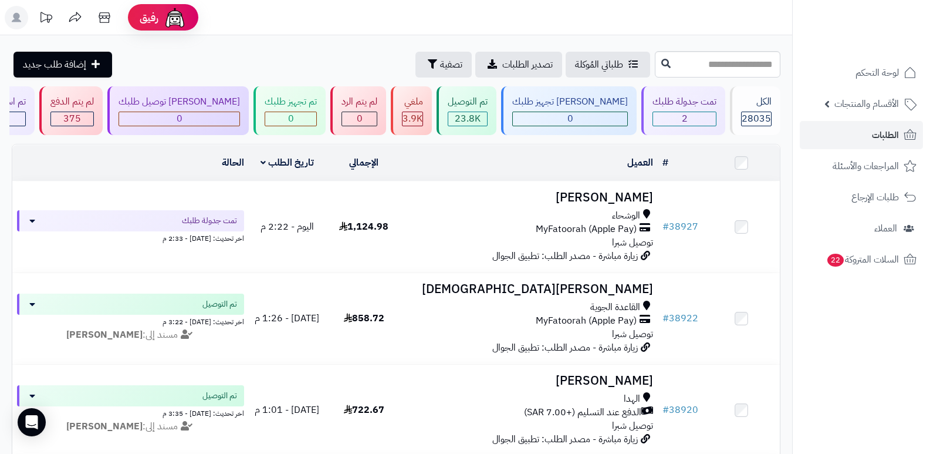
click at [617, 19] on header "رفيق ! الطلبات معالجة مكتمل إرجاع المنتجات العملاء المتواجدون الان 28750 عملاء …" at bounding box center [465, 17] width 930 height 35
click at [762, 119] on span "28035" at bounding box center [756, 119] width 29 height 14
click at [751, 109] on div "الكل 28035" at bounding box center [755, 110] width 50 height 49
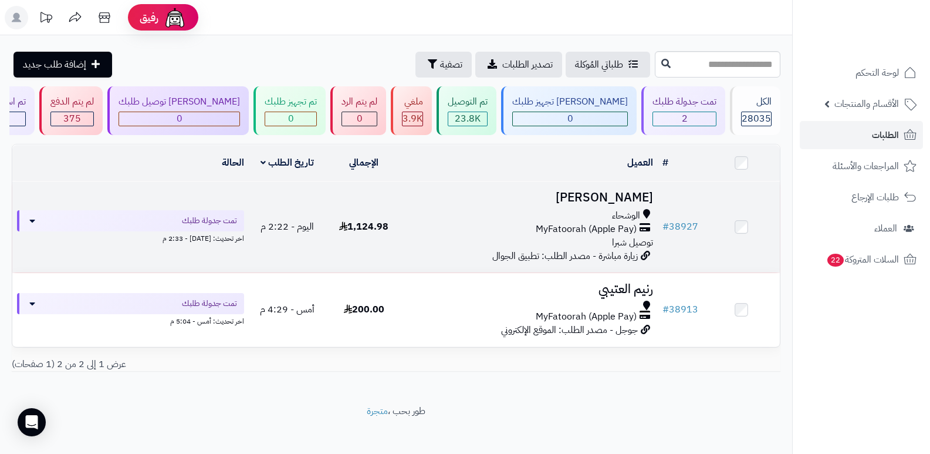
click at [619, 196] on h3 "[PERSON_NAME]" at bounding box center [530, 197] width 247 height 13
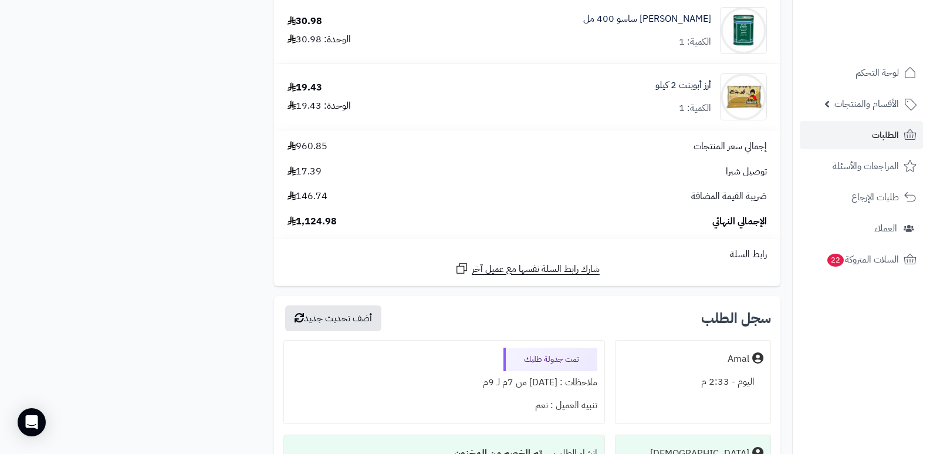
scroll to position [2700, 0]
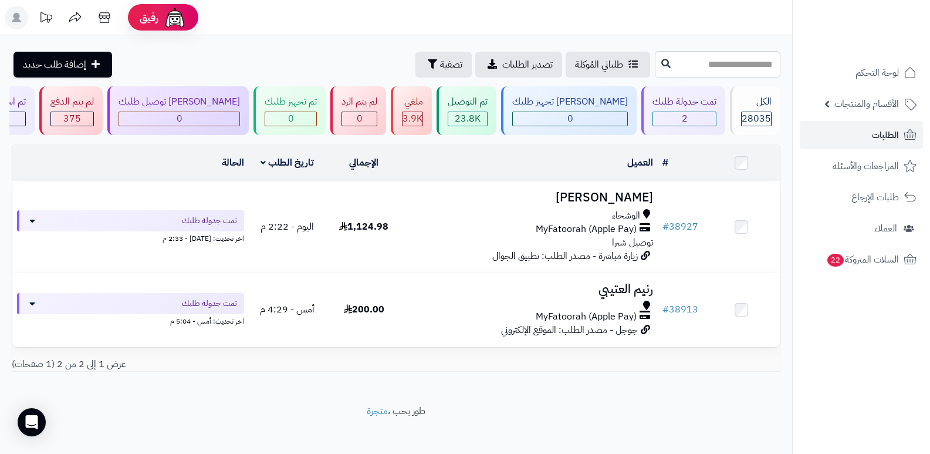
click at [548, 2] on header "رفيق ! الطلبات معالجة مكتمل إرجاع المنتجات العملاء المتواجدون الان 28750 عملاء …" at bounding box center [465, 17] width 930 height 35
click at [745, 99] on div "الكل" at bounding box center [756, 101] width 31 height 13
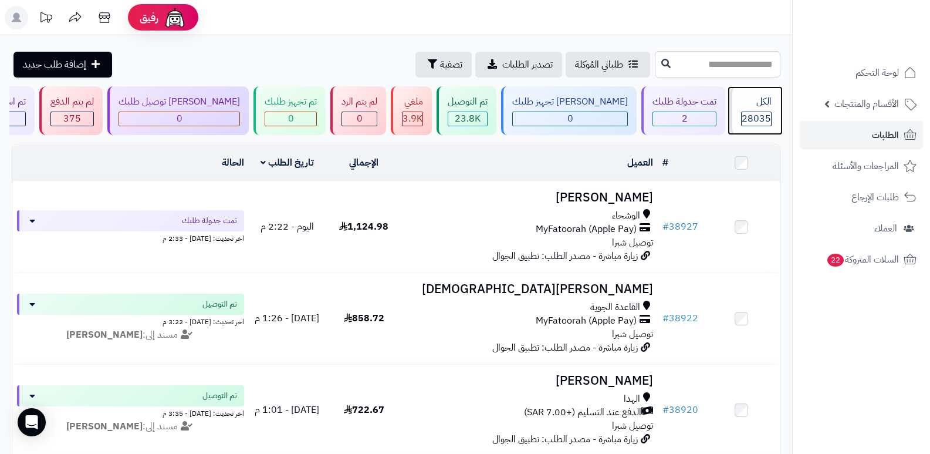
click at [755, 119] on span "28035" at bounding box center [756, 119] width 29 height 14
click at [742, 121] on span "28035" at bounding box center [756, 119] width 29 height 14
click at [739, 92] on div "الكل 28035" at bounding box center [755, 110] width 50 height 49
click at [747, 110] on div "الكل 28035" at bounding box center [755, 110] width 50 height 49
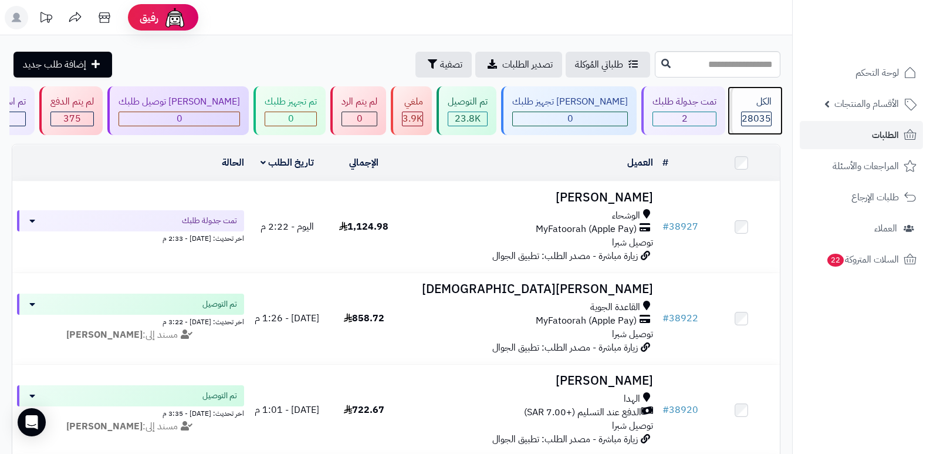
click at [746, 112] on span "28035" at bounding box center [756, 119] width 29 height 14
click at [746, 104] on div "الكل" at bounding box center [756, 101] width 31 height 13
click at [770, 105] on div "الكل" at bounding box center [756, 101] width 31 height 13
click at [769, 105] on div "الكل" at bounding box center [756, 101] width 31 height 13
click at [753, 105] on div "الكل" at bounding box center [756, 101] width 31 height 13
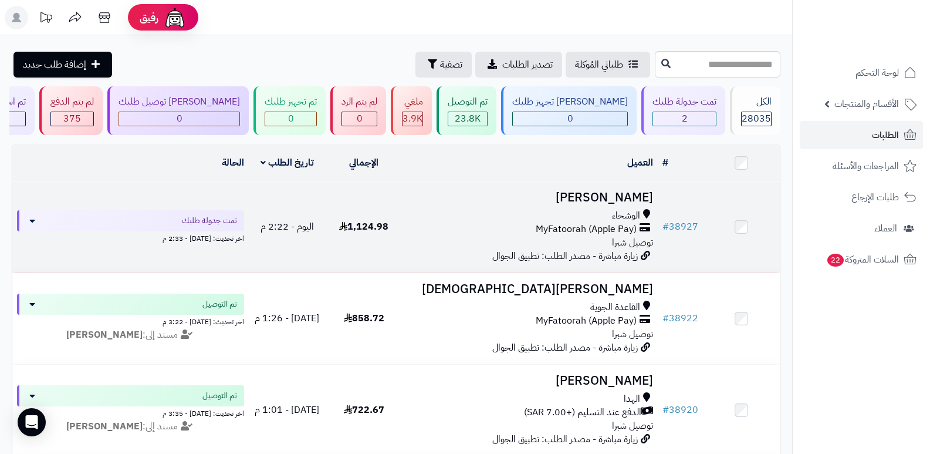
click at [639, 200] on h3 "[PERSON_NAME]" at bounding box center [530, 197] width 247 height 13
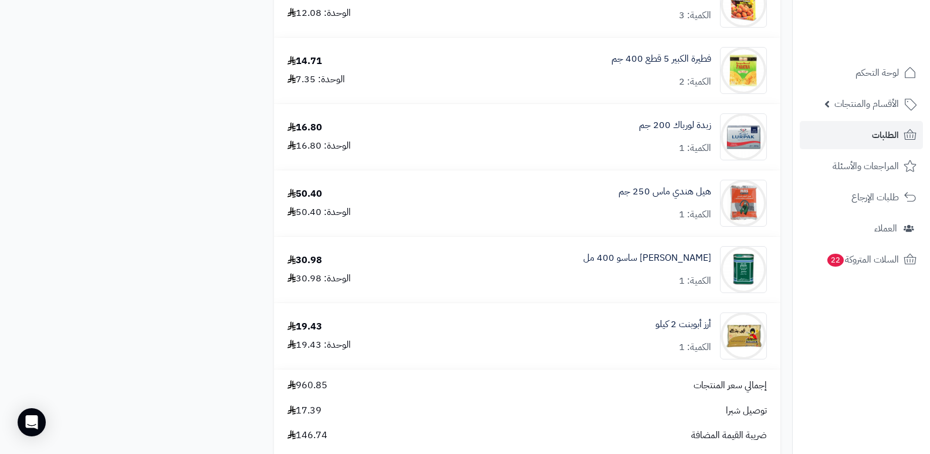
scroll to position [2170, 0]
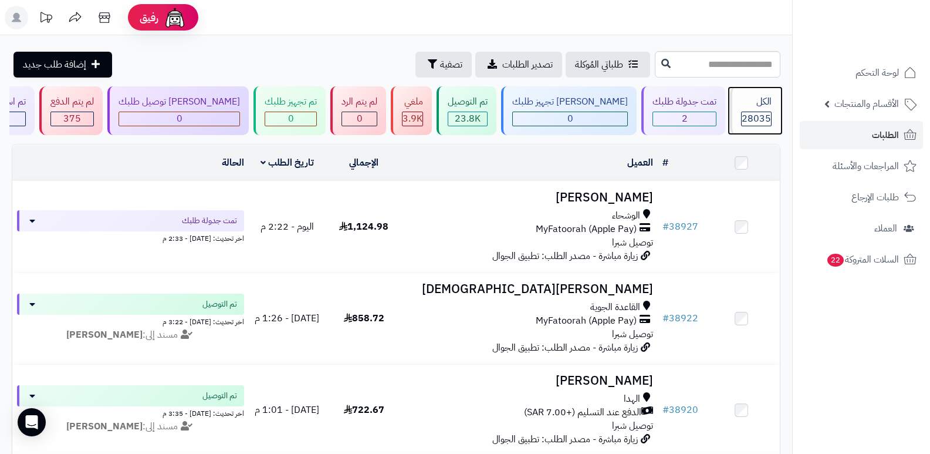
click at [745, 120] on span "28035" at bounding box center [756, 119] width 29 height 14
click at [754, 109] on div "الكل 28035" at bounding box center [755, 110] width 50 height 49
click at [767, 104] on div "الكل" at bounding box center [756, 101] width 31 height 13
click at [750, 113] on span "28035" at bounding box center [756, 119] width 29 height 14
click at [772, 109] on div "الكل 28035" at bounding box center [755, 110] width 50 height 49
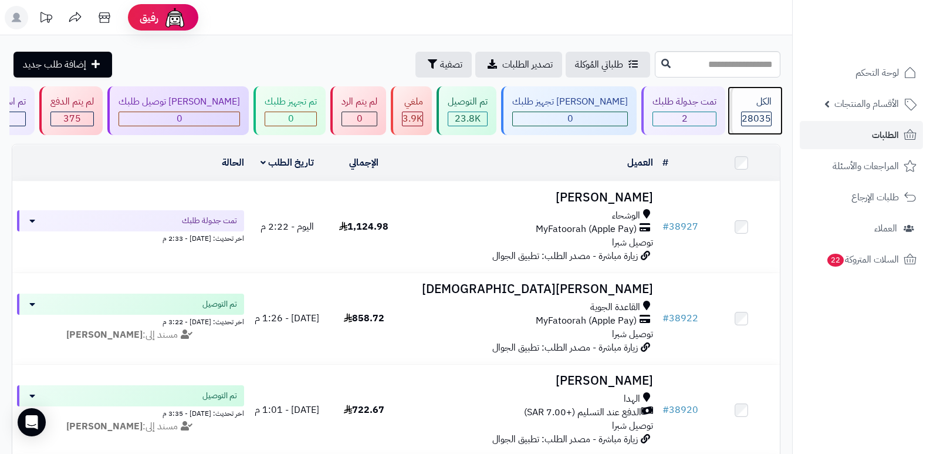
click at [764, 107] on div "الكل" at bounding box center [756, 101] width 31 height 13
click at [758, 110] on div "الكل 28035" at bounding box center [755, 110] width 50 height 49
click at [743, 118] on span "28035" at bounding box center [756, 119] width 29 height 14
click at [762, 113] on span "28035" at bounding box center [756, 119] width 29 height 14
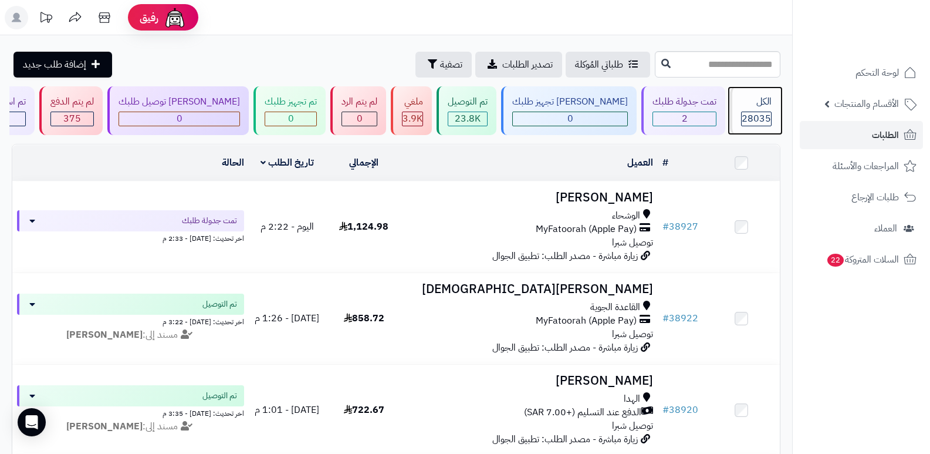
click at [761, 95] on div "الكل" at bounding box center [756, 101] width 31 height 13
click at [741, 103] on div "الكل" at bounding box center [756, 101] width 31 height 13
click at [742, 109] on div "الكل 28035" at bounding box center [755, 110] width 50 height 49
click at [756, 109] on div "الكل 28035" at bounding box center [755, 110] width 50 height 49
click at [747, 112] on span "28035" at bounding box center [756, 119] width 29 height 14
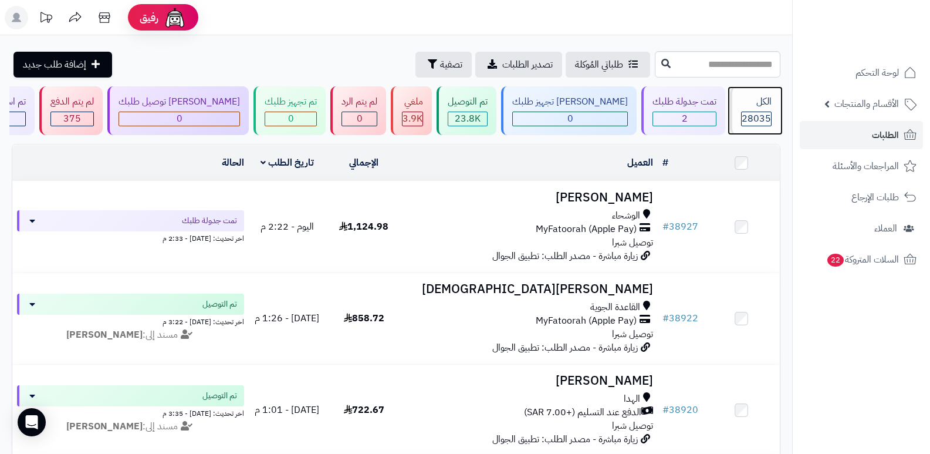
click at [774, 109] on div "الكل 28035" at bounding box center [755, 110] width 50 height 49
click at [756, 108] on div "الكل" at bounding box center [756, 101] width 31 height 13
click at [744, 118] on span "28035" at bounding box center [756, 119] width 29 height 14
click at [743, 118] on span "28035" at bounding box center [756, 119] width 29 height 14
click at [748, 107] on div "الكل" at bounding box center [756, 101] width 31 height 13
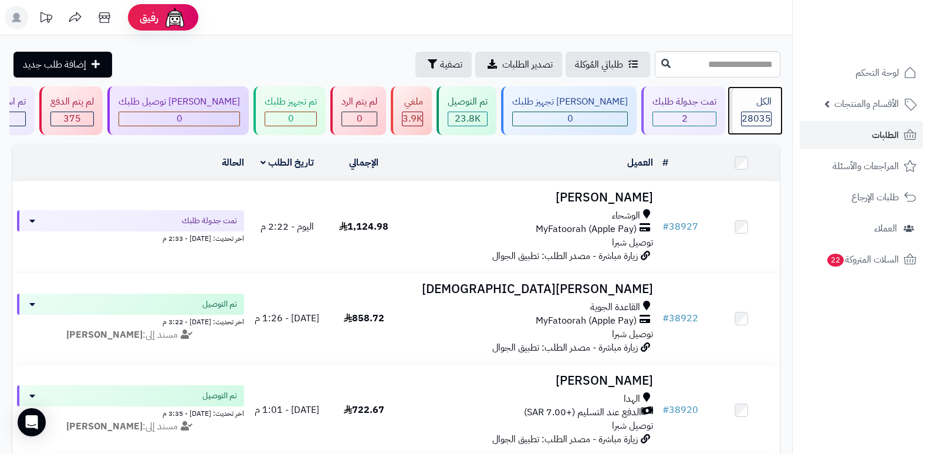
click at [748, 107] on div "الكل" at bounding box center [756, 101] width 31 height 13
click at [747, 112] on span "28035" at bounding box center [756, 119] width 29 height 14
click at [757, 116] on span "28035" at bounding box center [756, 119] width 29 height 14
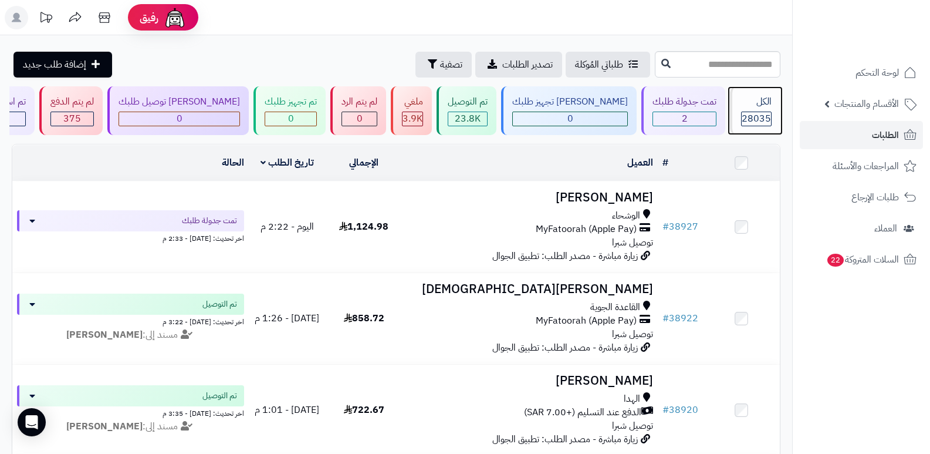
click at [760, 112] on span "28035" at bounding box center [756, 119] width 29 height 14
click at [748, 118] on span "28035" at bounding box center [756, 119] width 29 height 14
